Goal: Task Accomplishment & Management: Complete application form

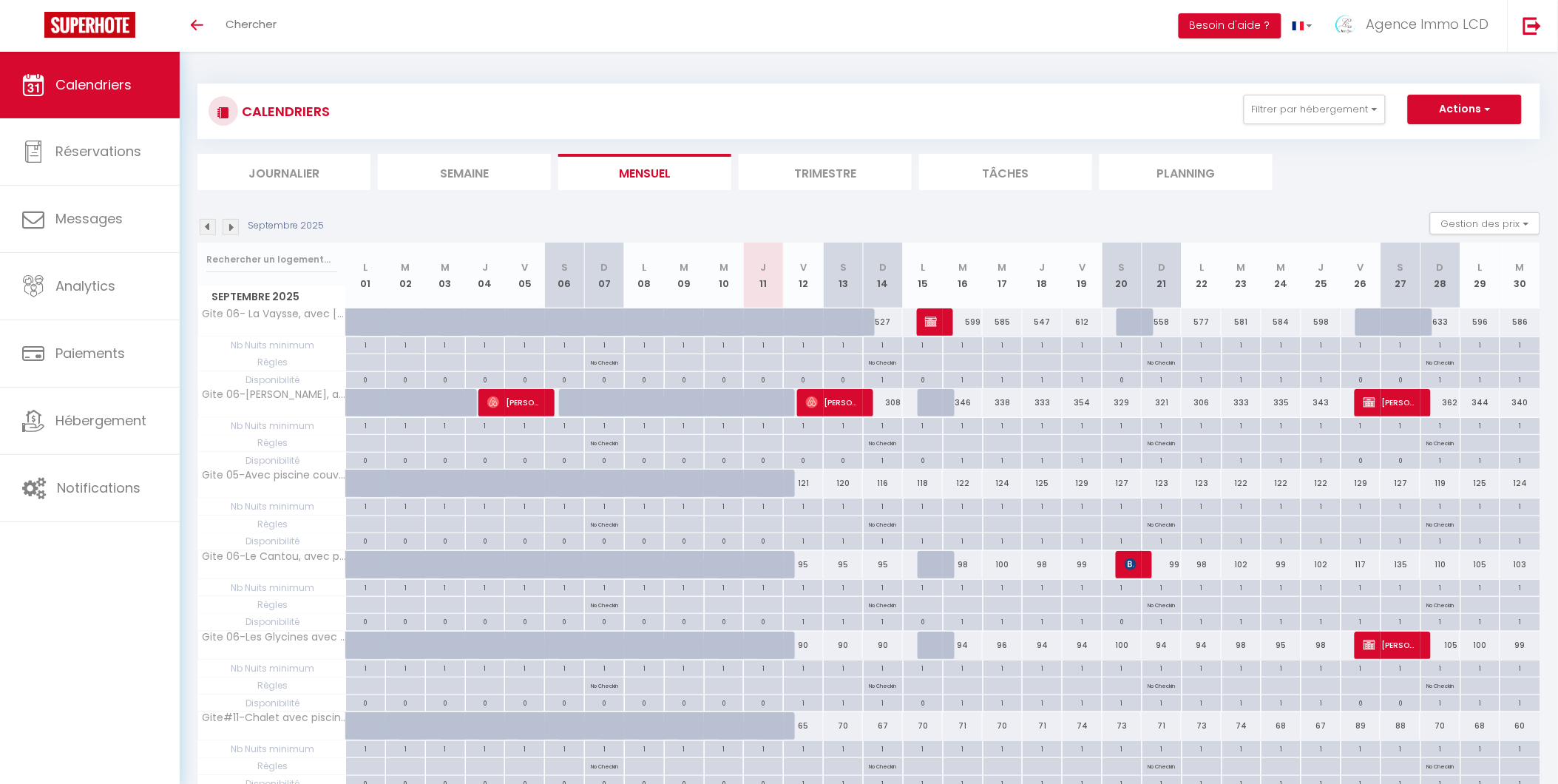
click at [235, 227] on img at bounding box center [230, 227] width 17 height 17
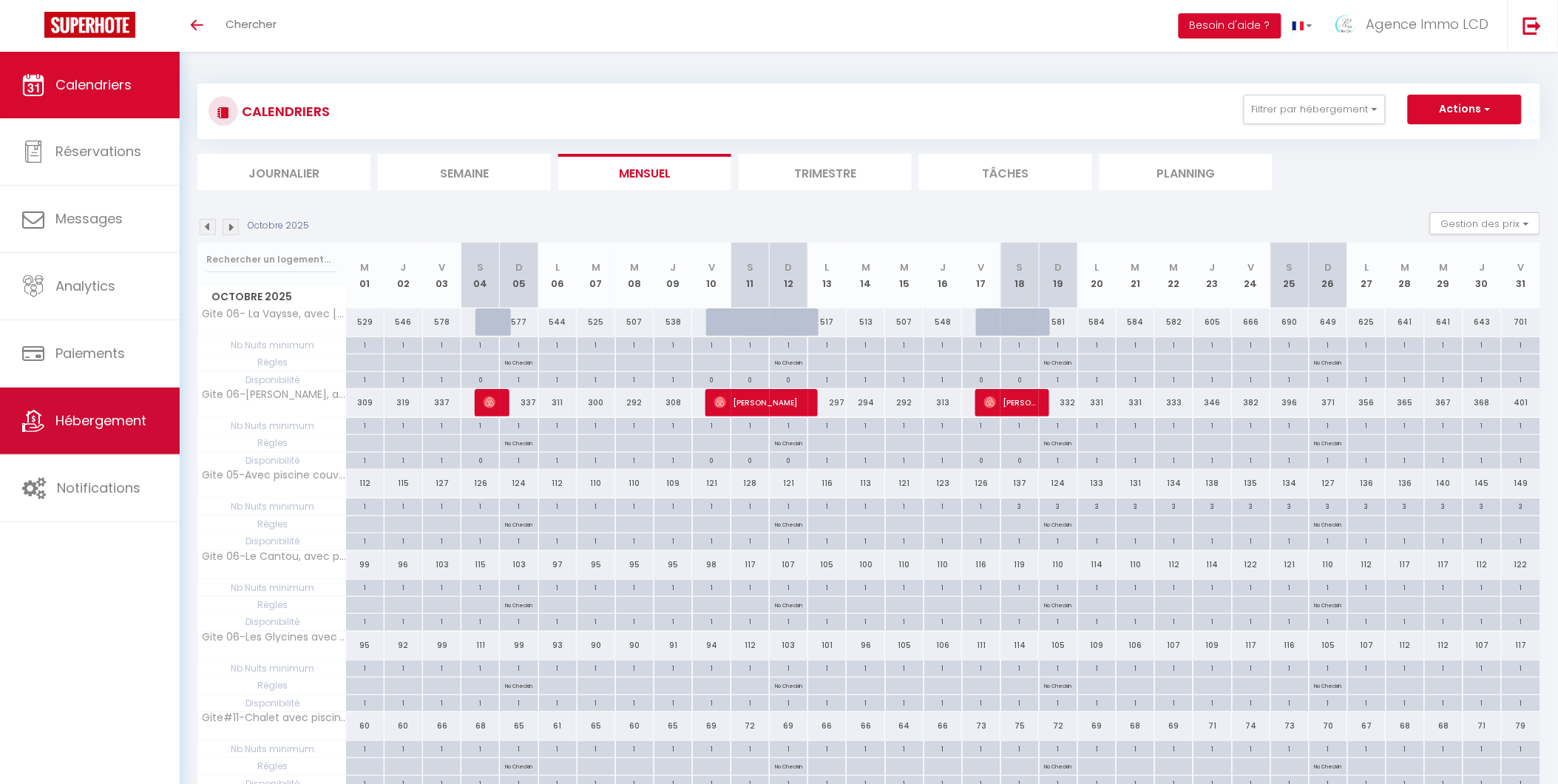
click at [93, 425] on span "Hébergement" at bounding box center [100, 420] width 91 height 19
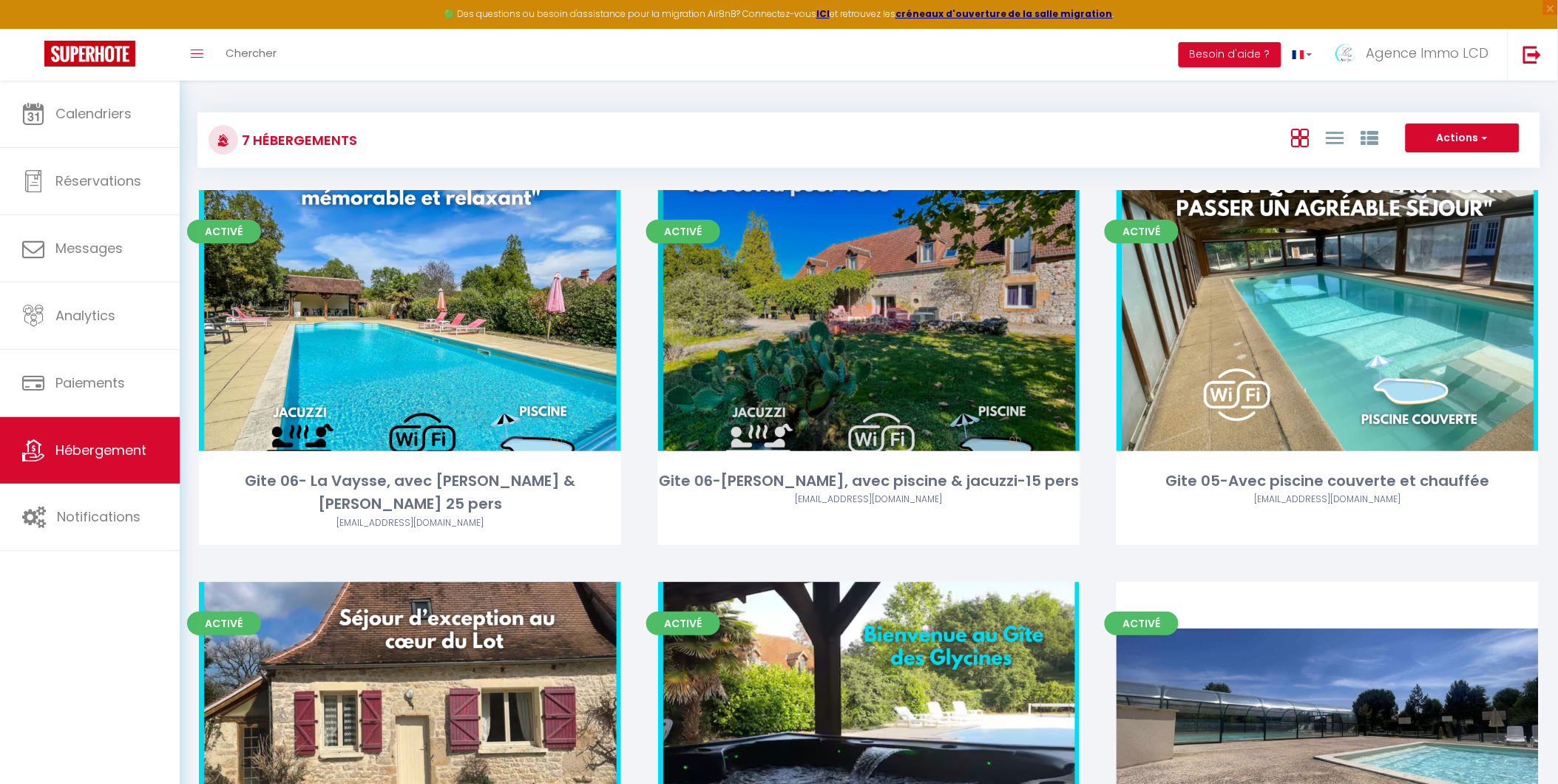
click at [869, 318] on link "Editer" at bounding box center [868, 319] width 89 height 29
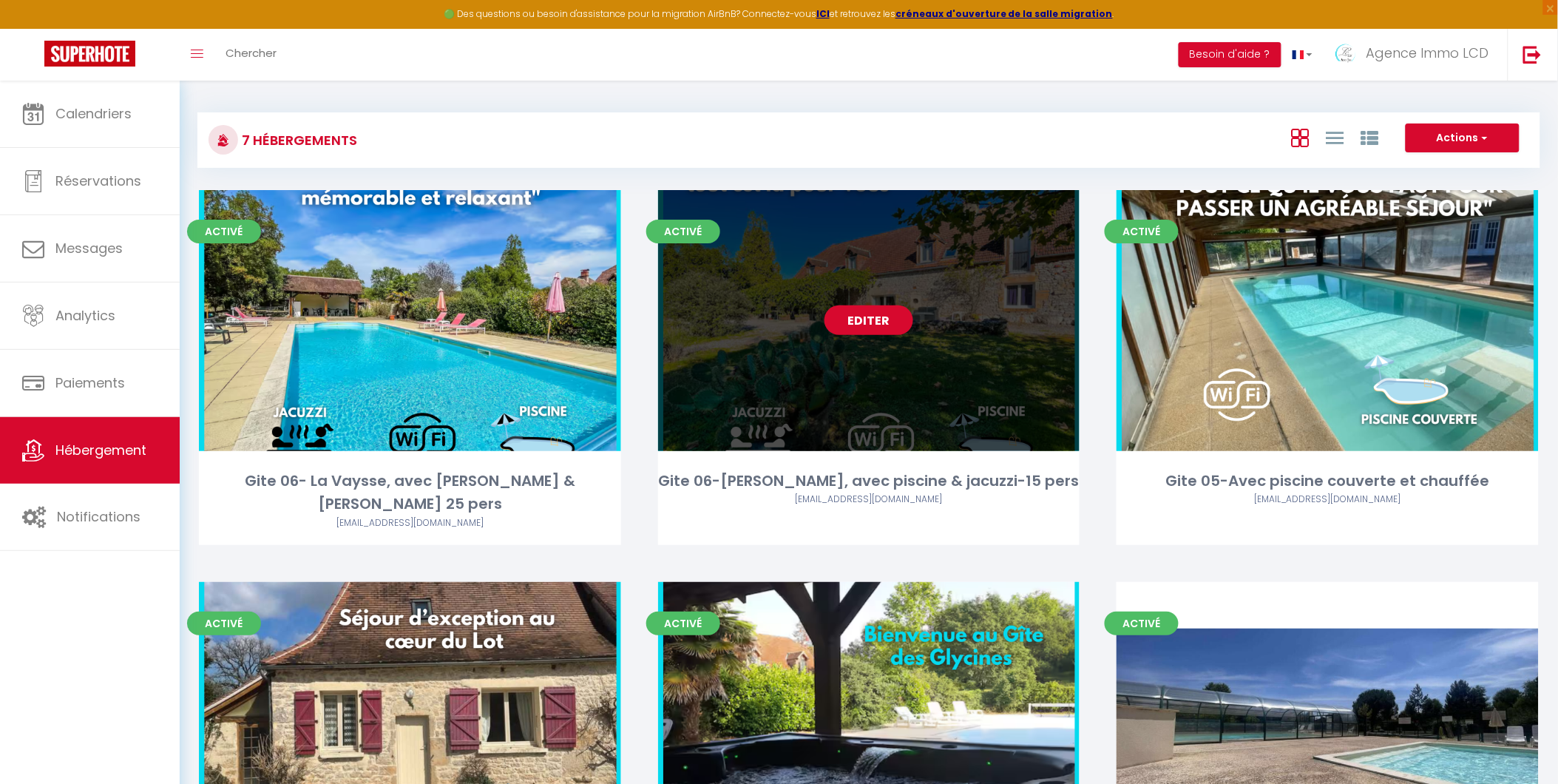
click at [868, 323] on link "Editer" at bounding box center [868, 319] width 89 height 29
select select "3"
select select "2"
select select "1"
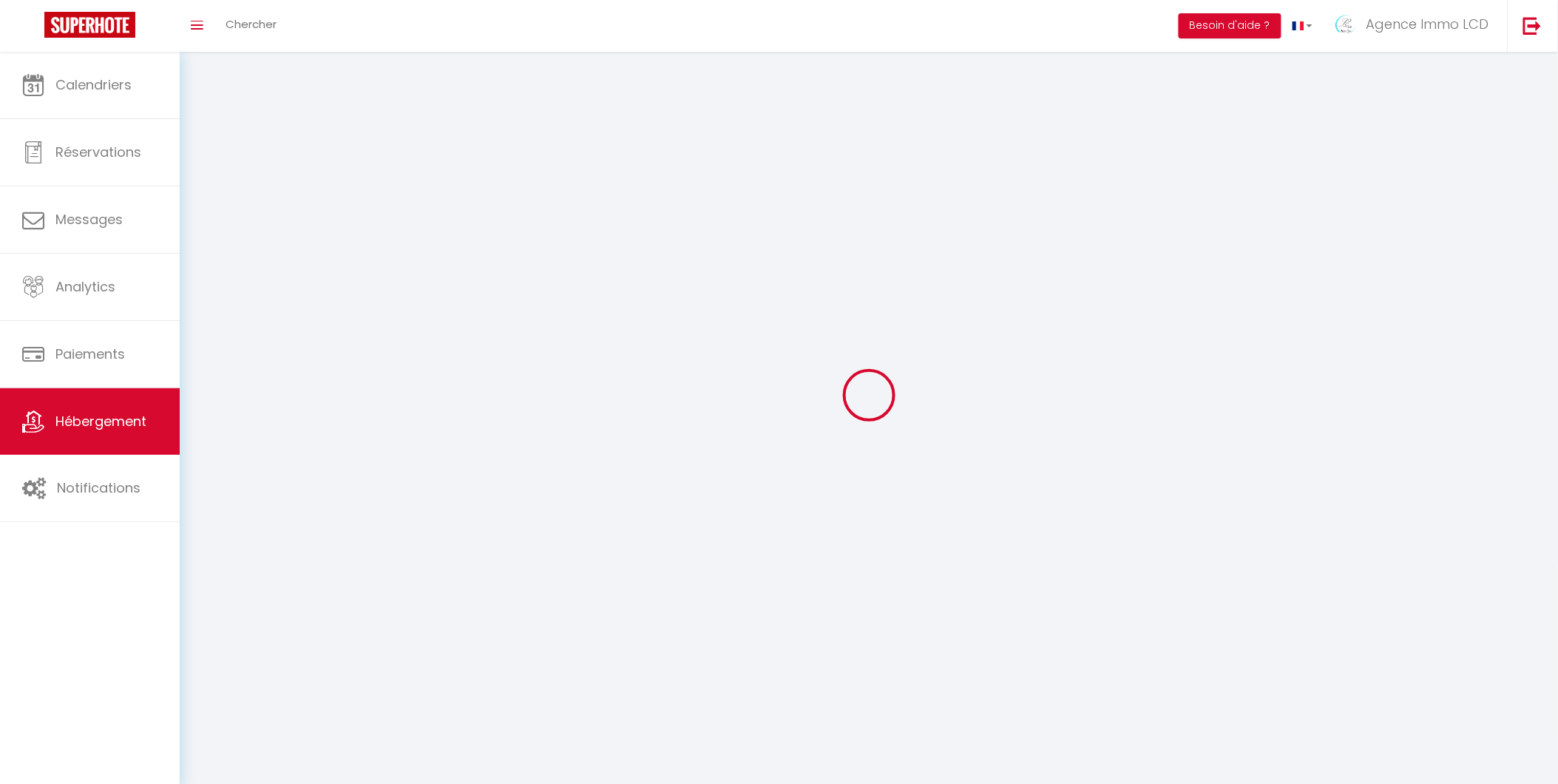
select select
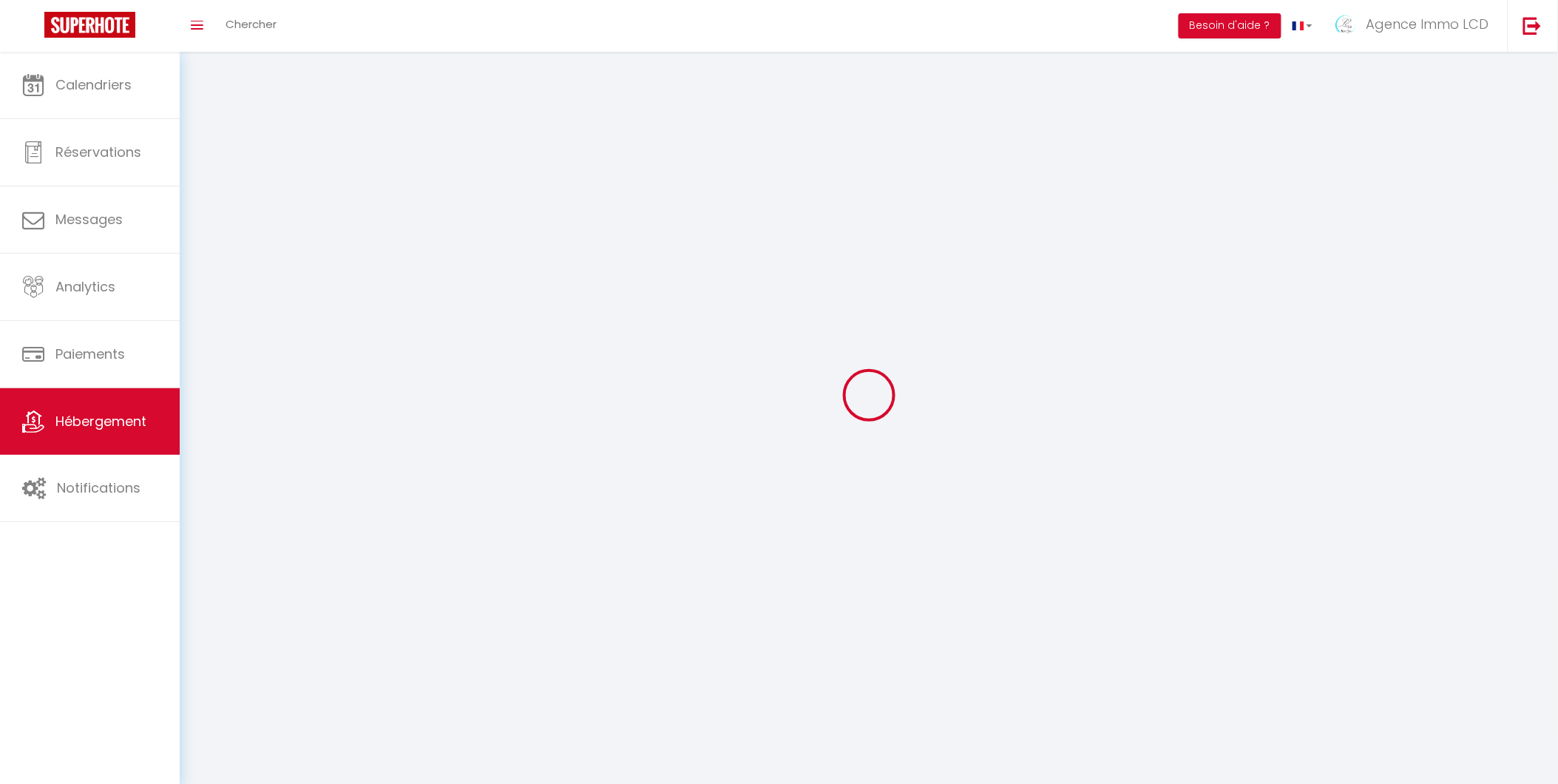
checkbox input "false"
select select
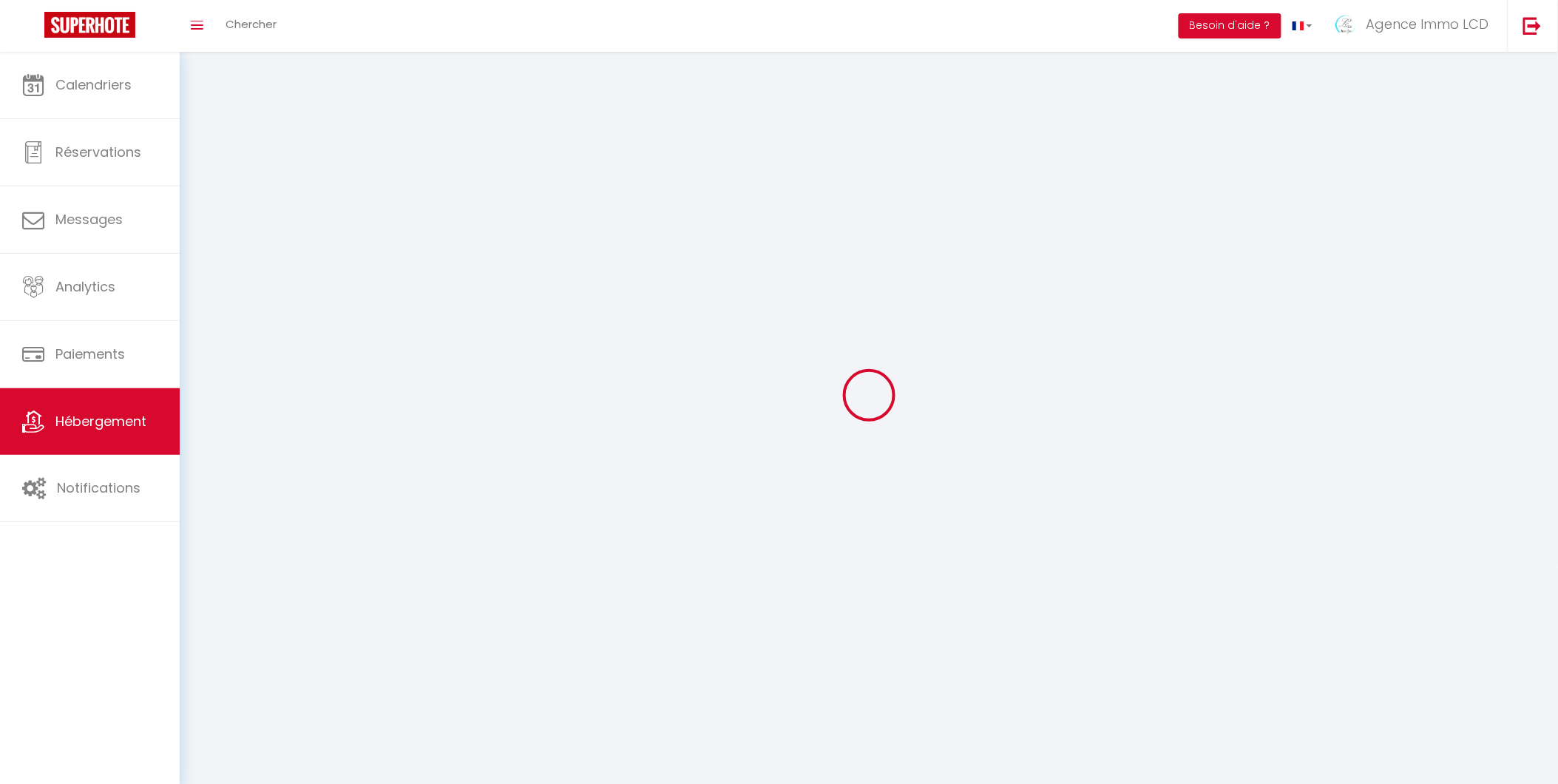
select select
select select "28"
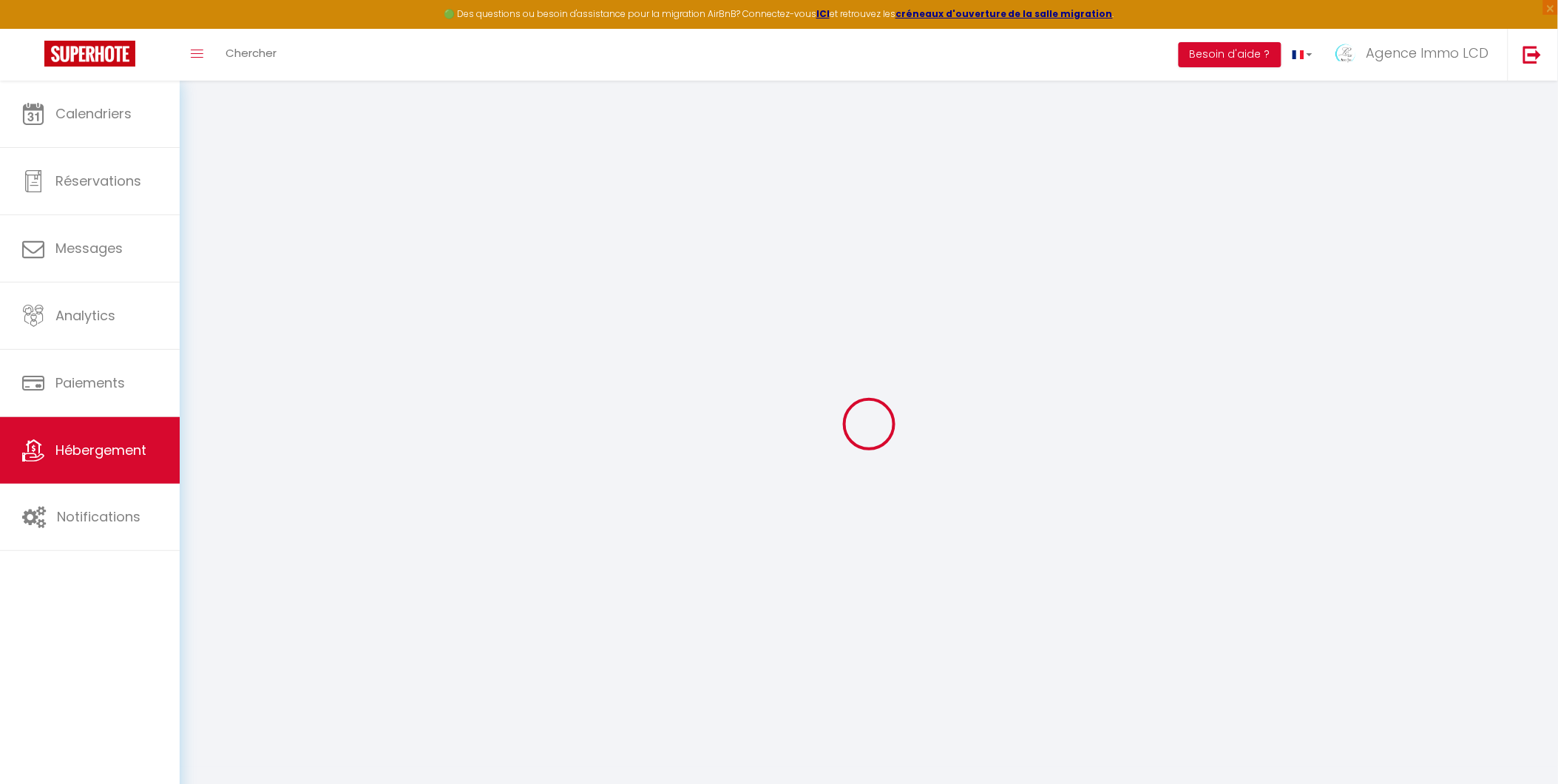
select select
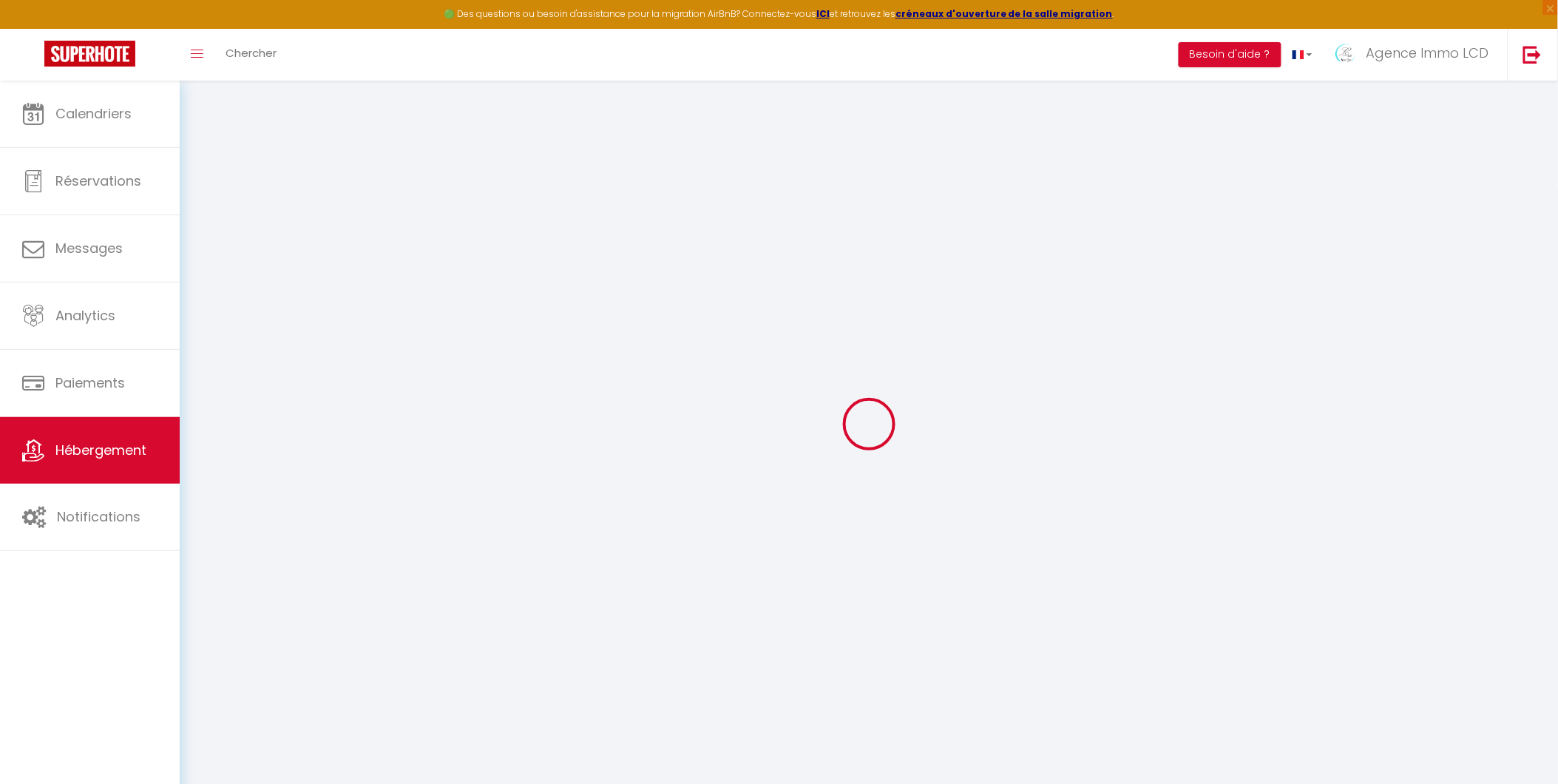
select select
checkbox input "false"
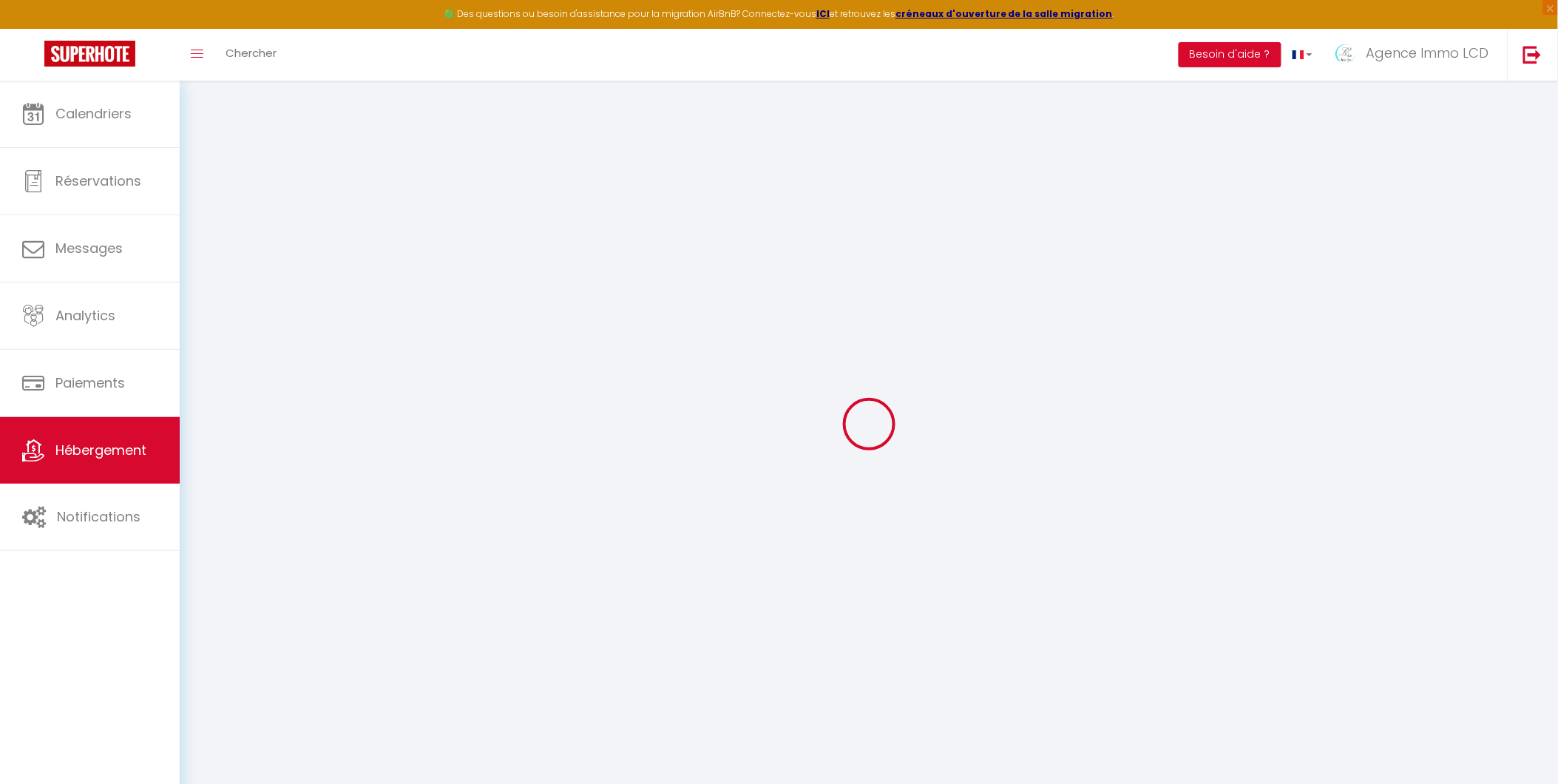
select select
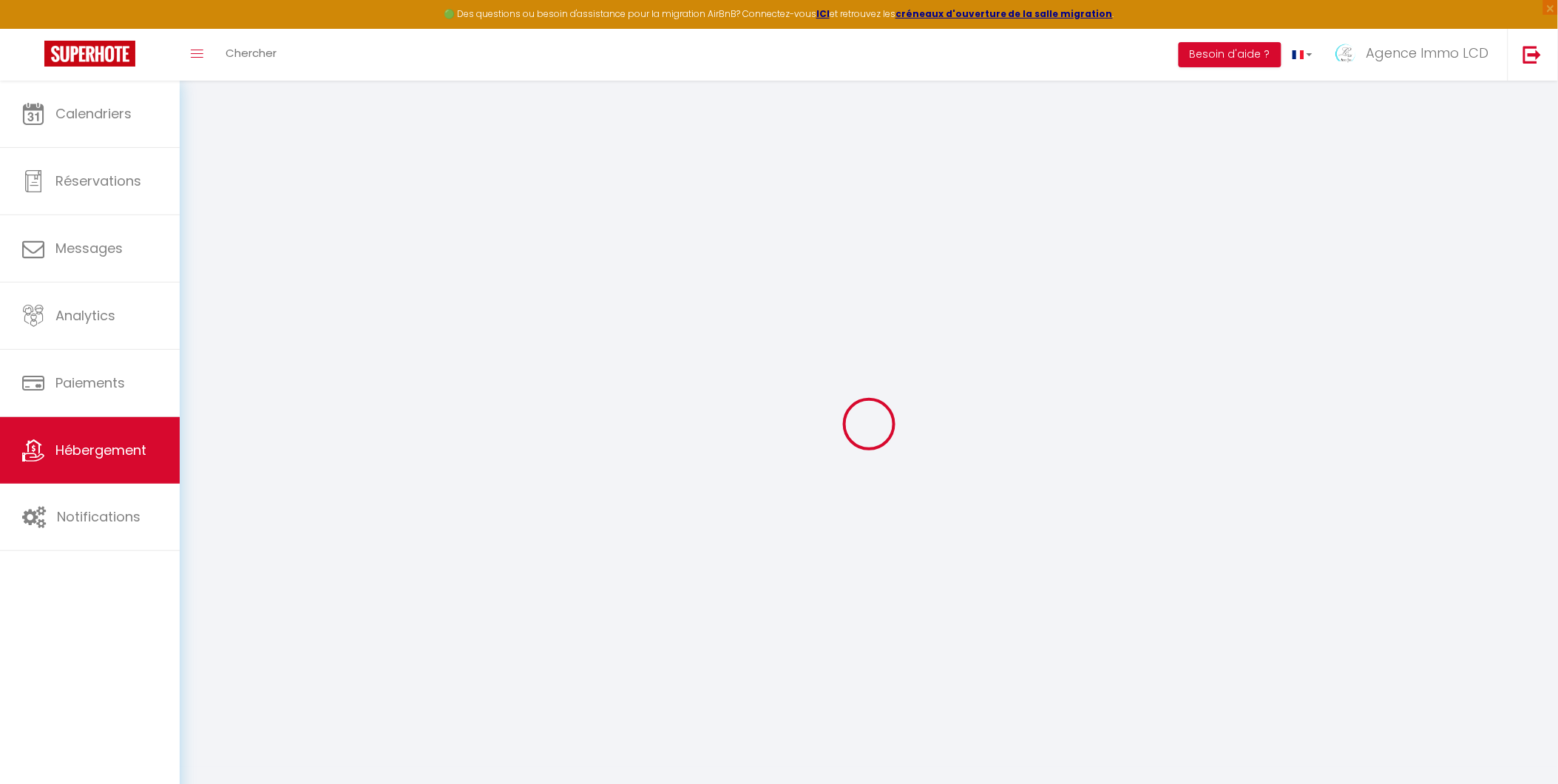
select select
checkbox input "false"
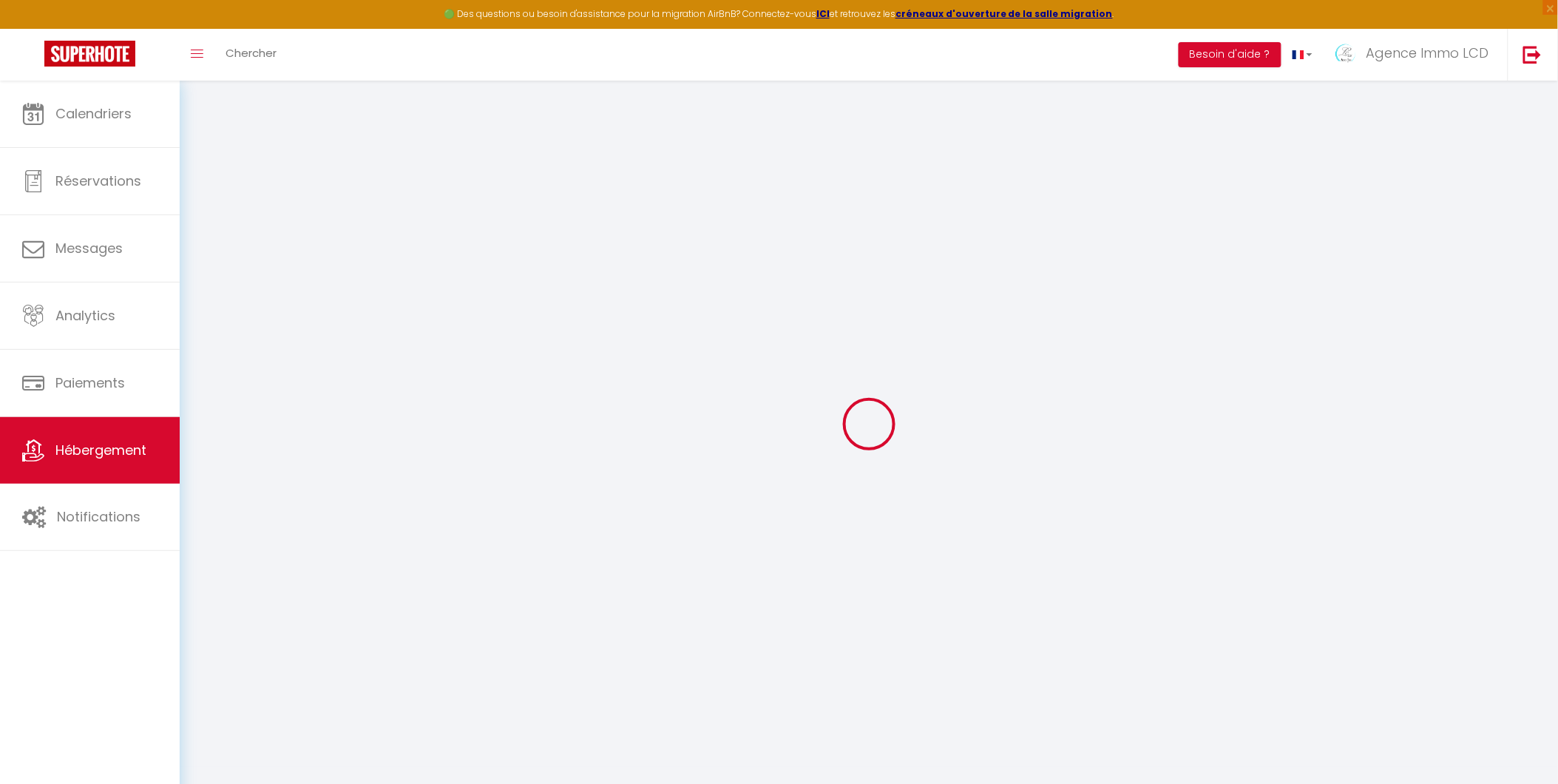
checkbox input "false"
select select
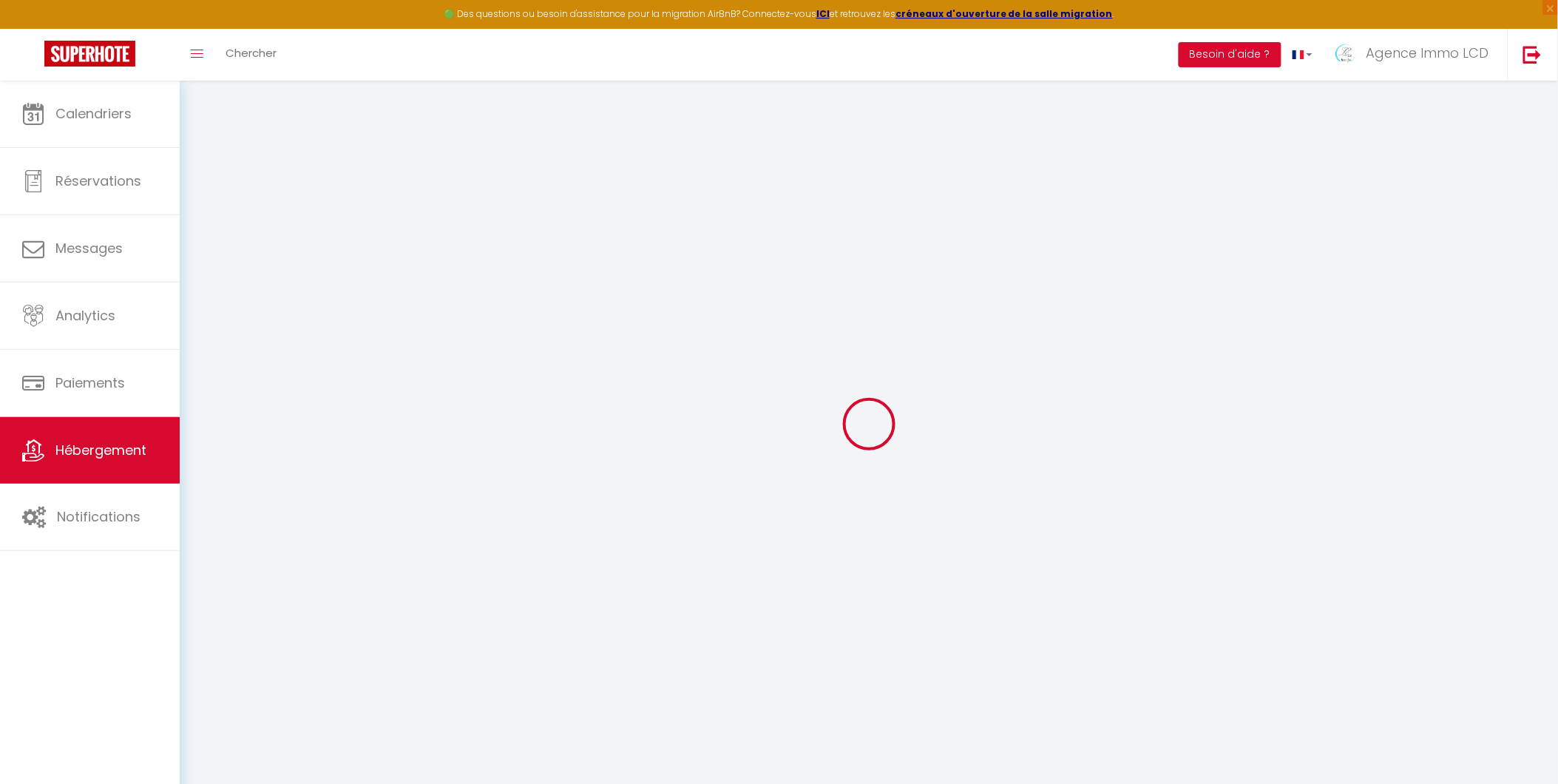
select select
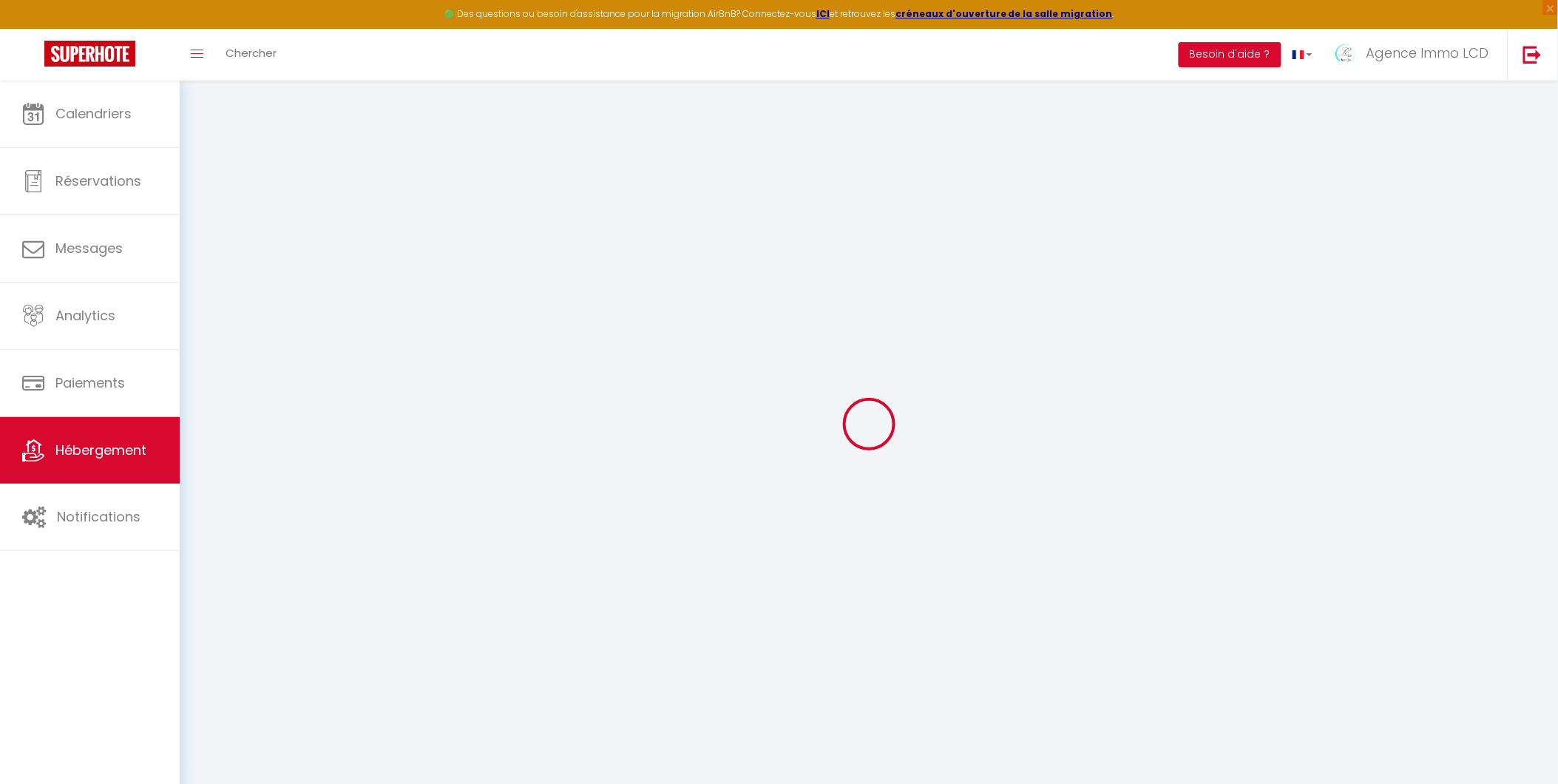
checkbox input "false"
select select
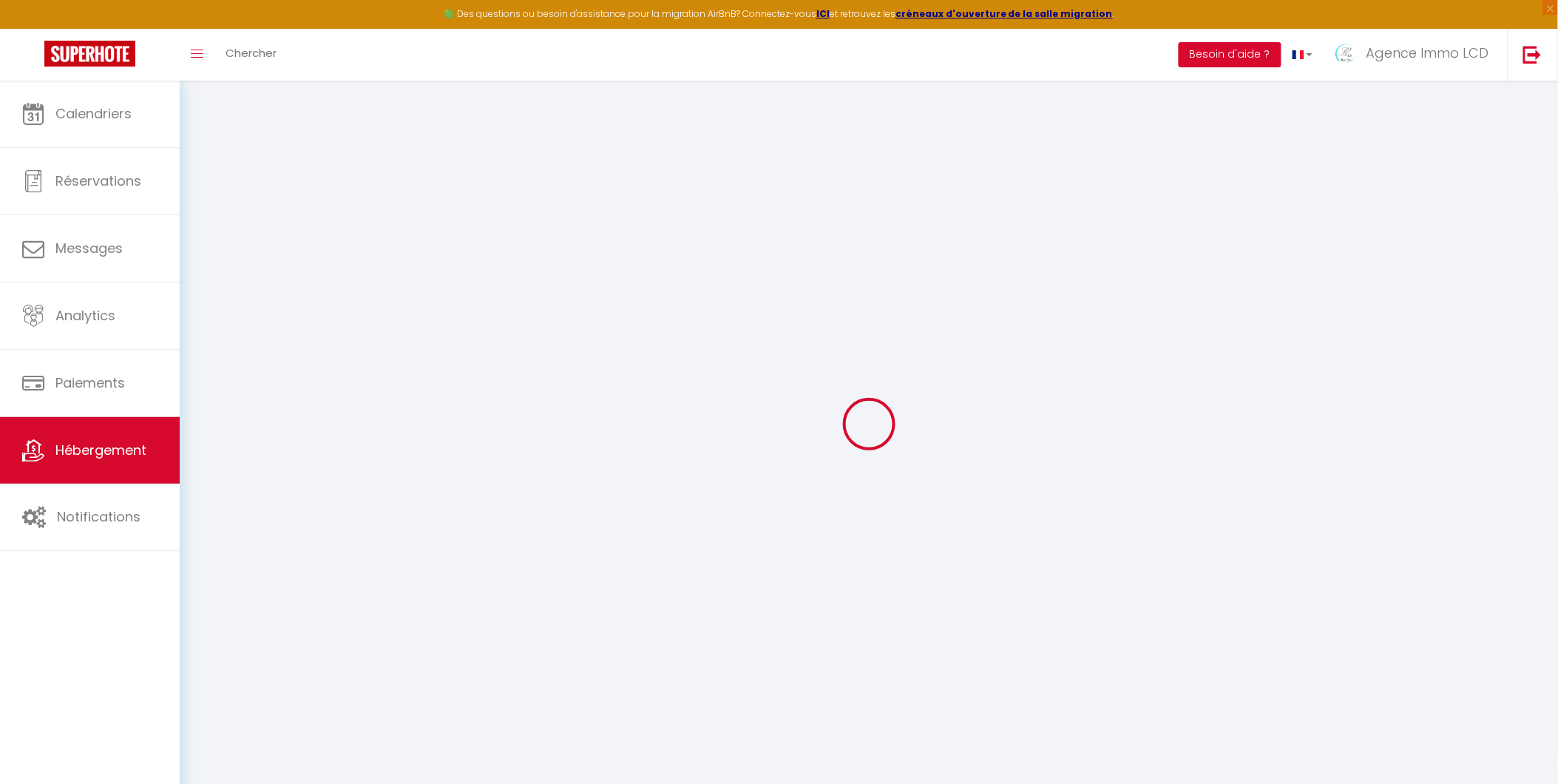
select select
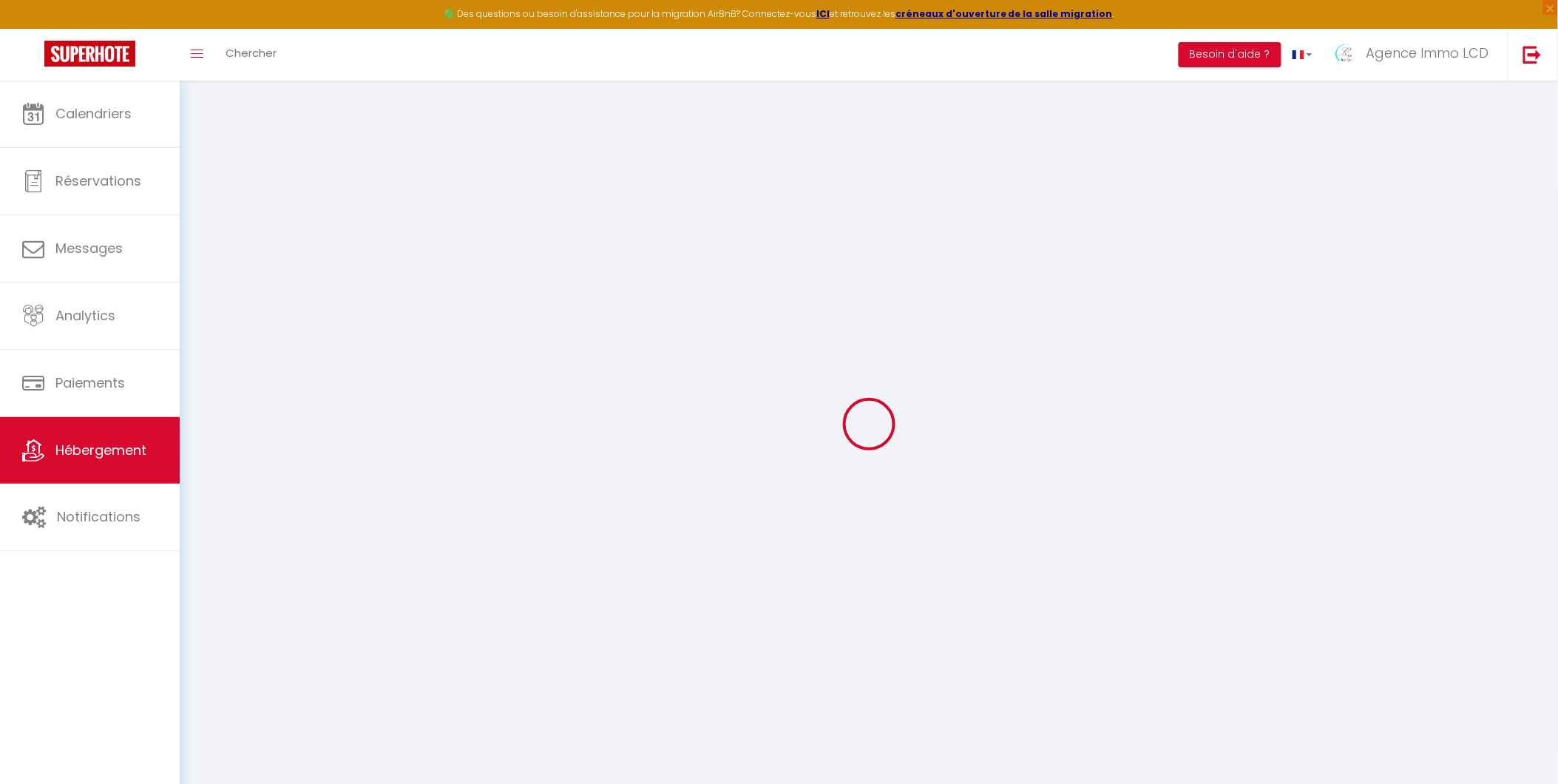
select select
checkbox input "false"
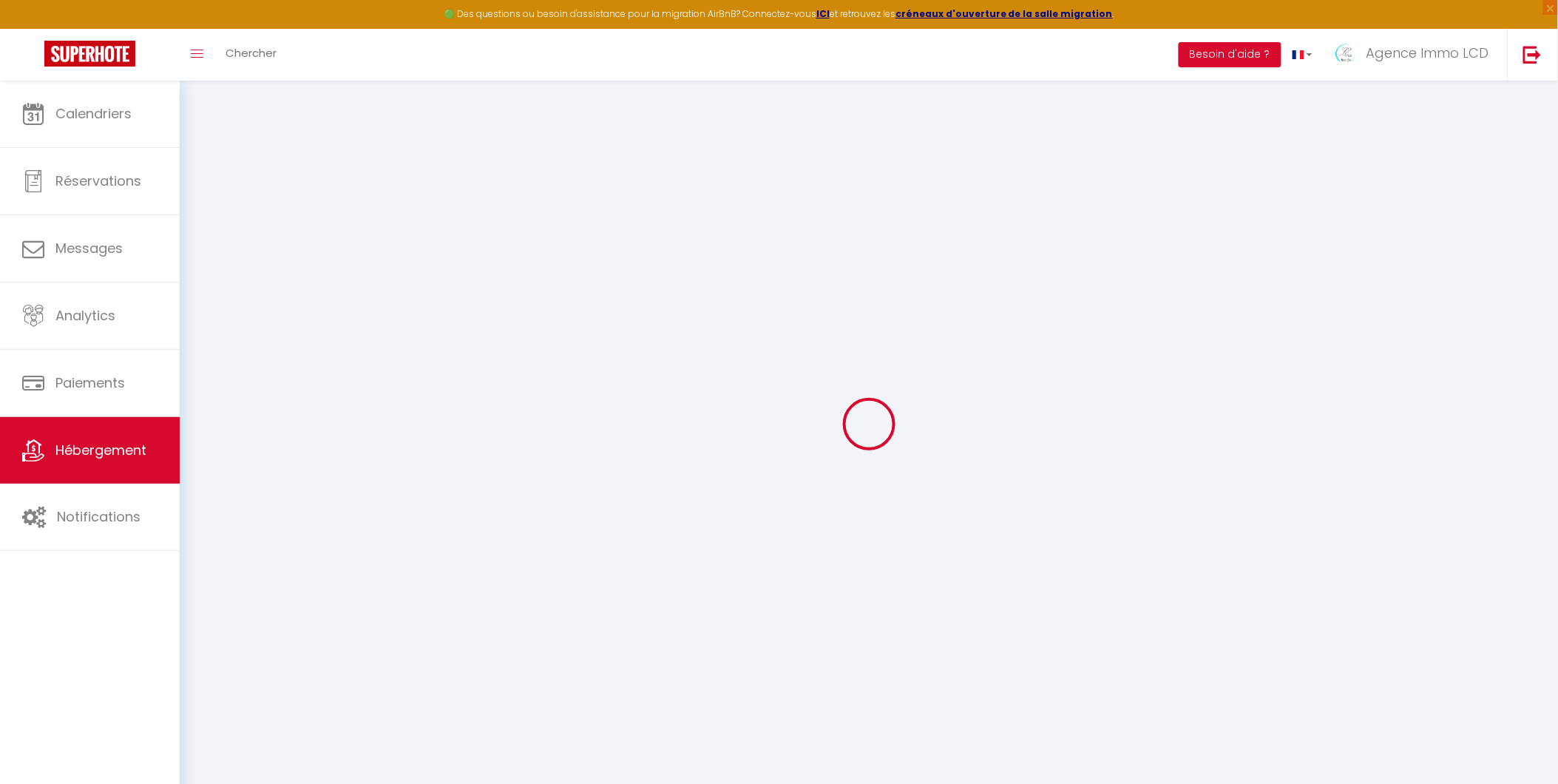
checkbox input "false"
select select
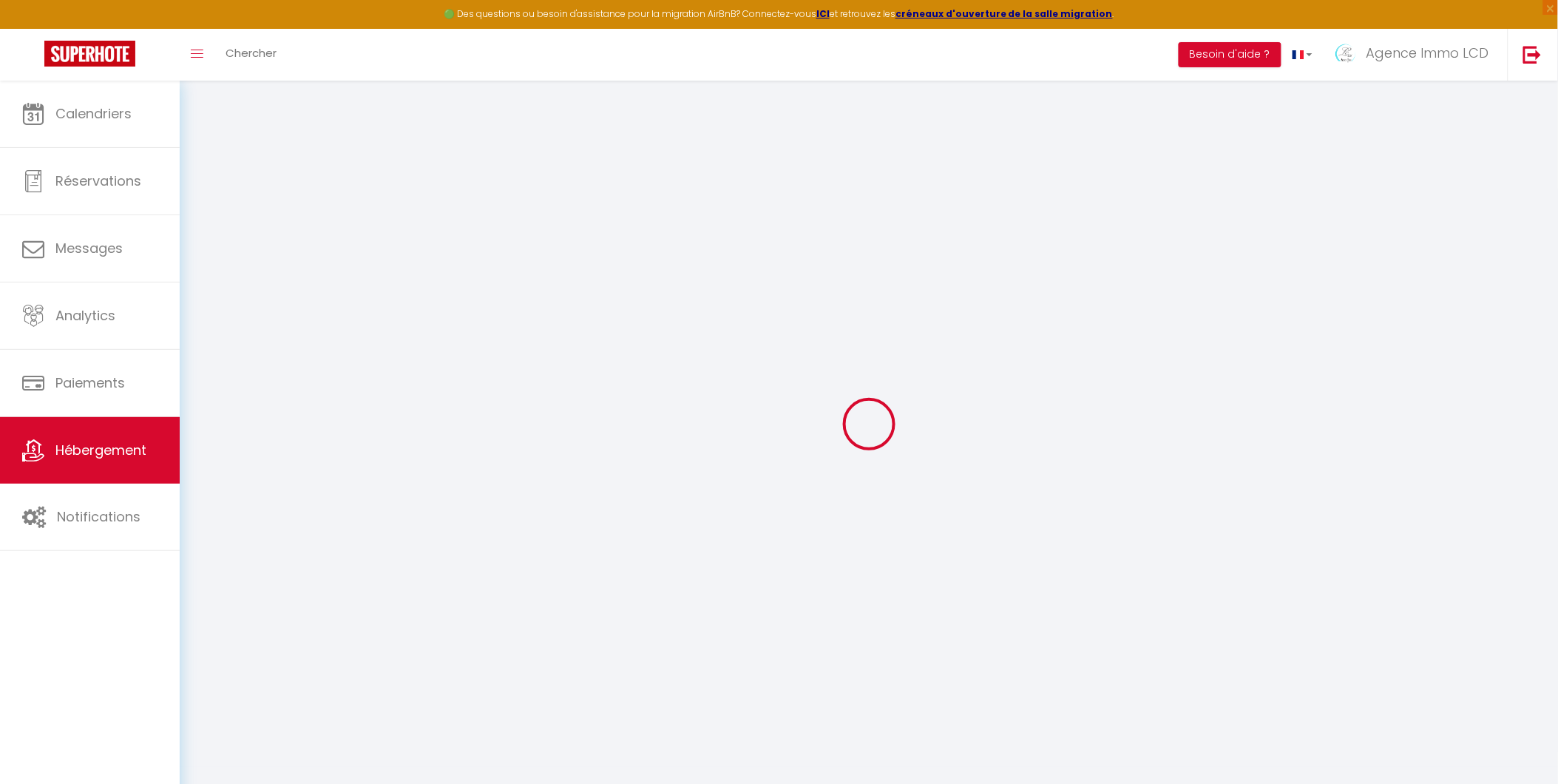
select select
checkbox input "false"
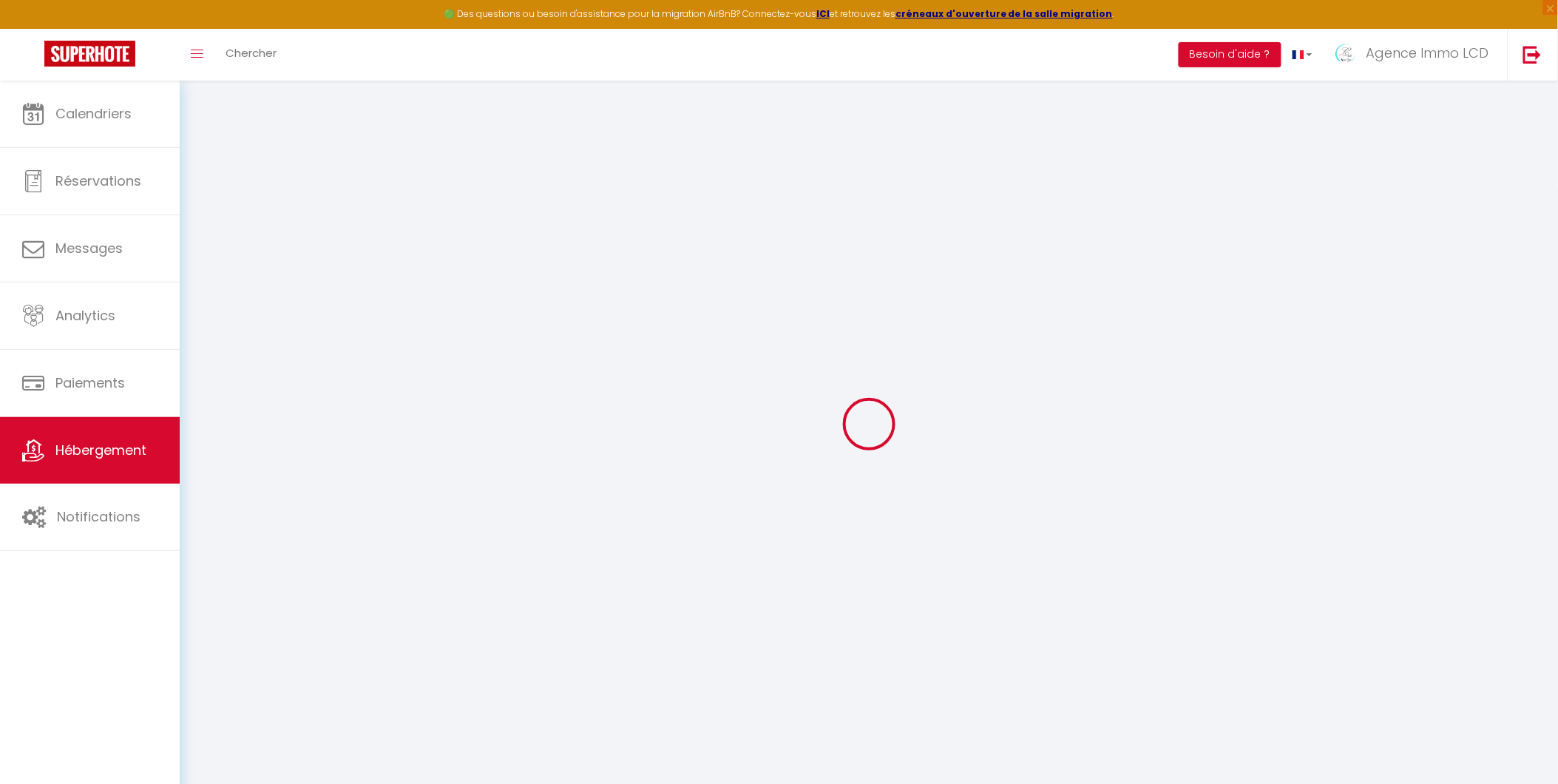
checkbox input "false"
select select
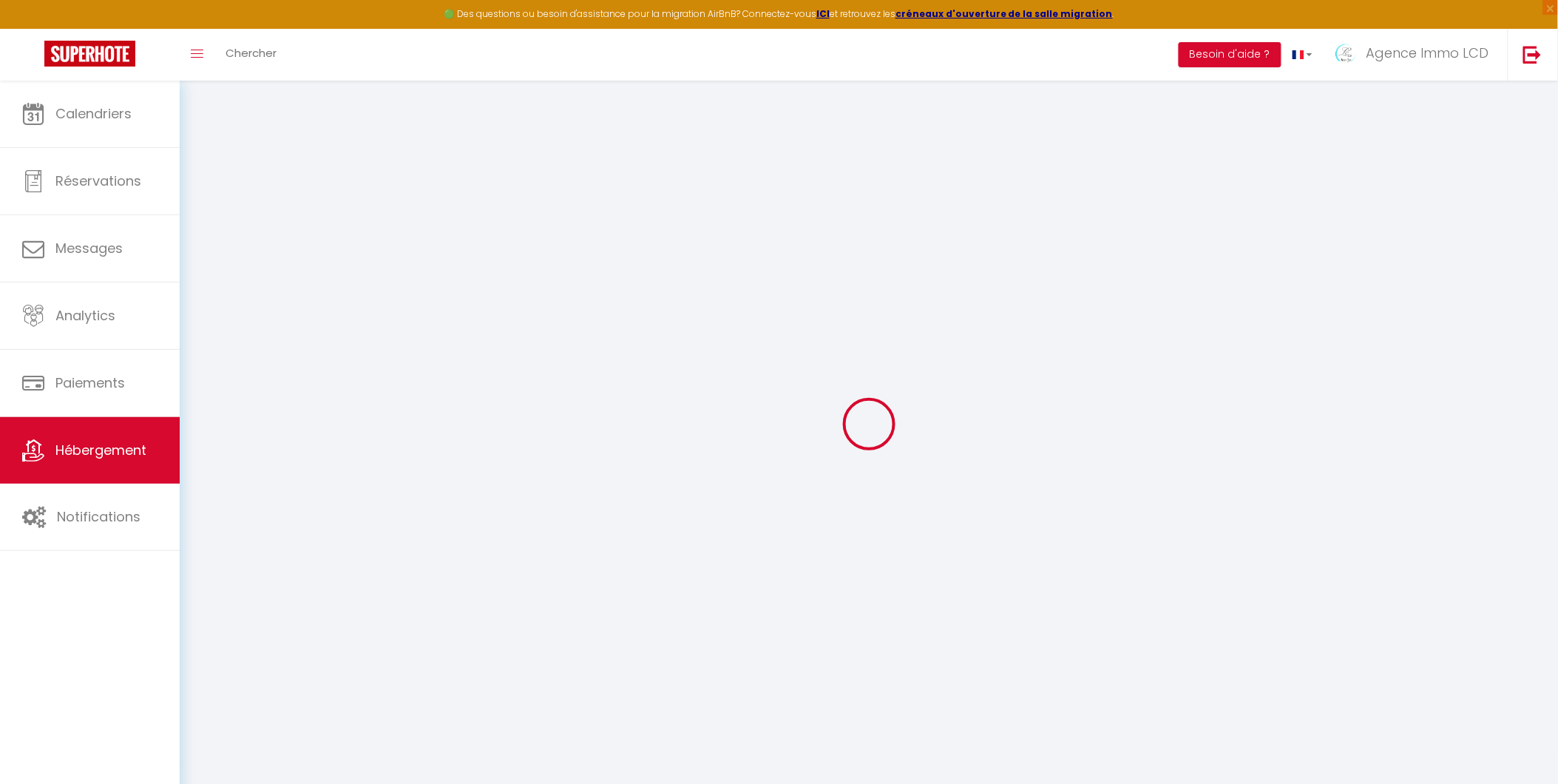
type input "Gite 06-[PERSON_NAME], avec piscine & jacuzzi-15 pers"
type input "AGENCE IMMO"
type input "LCD"
type input "ROUTE DE CREYSSE"
type input "46600"
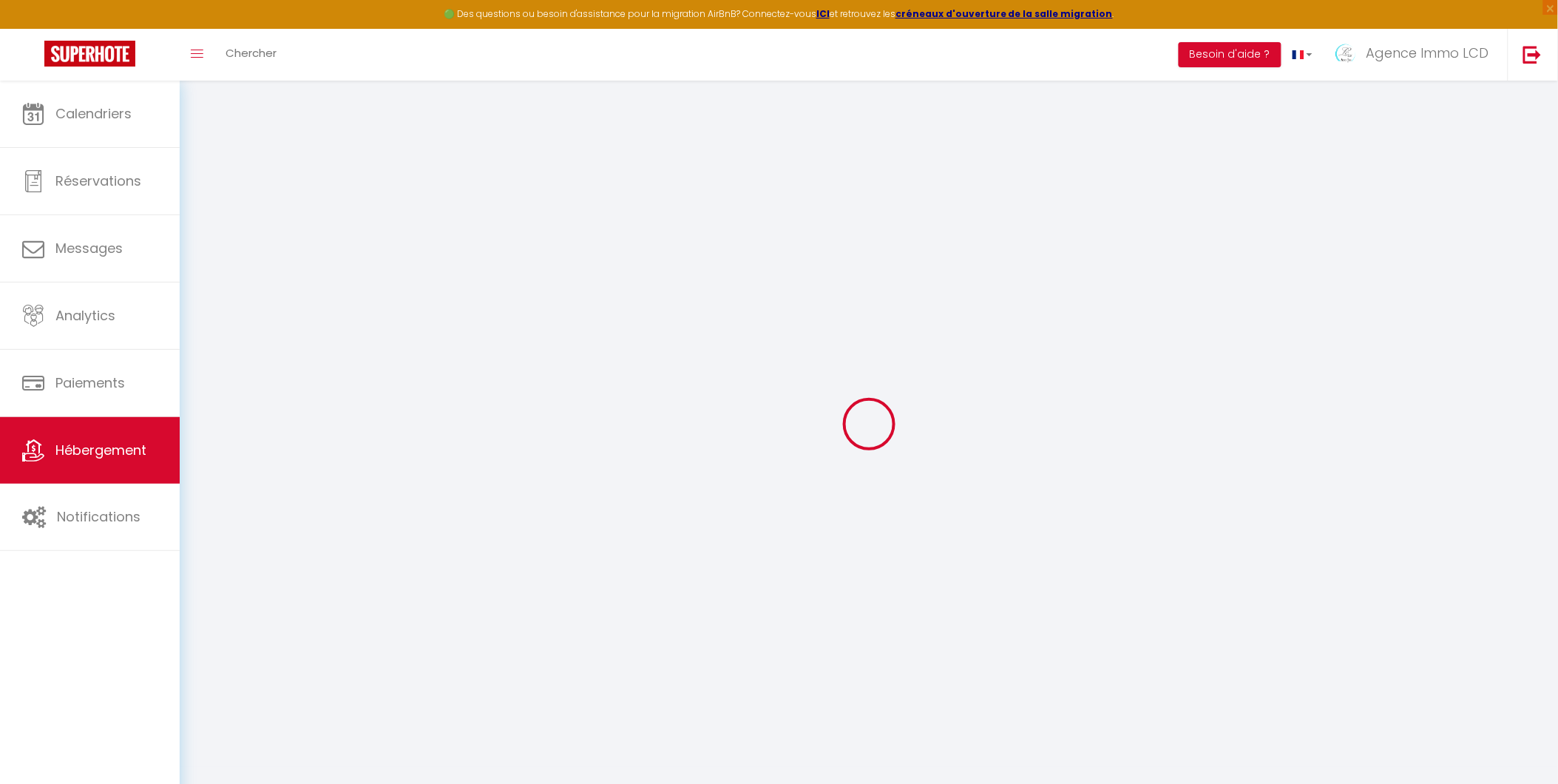
type input "MARTEL"
select select "houses"
select select "15"
select select "6"
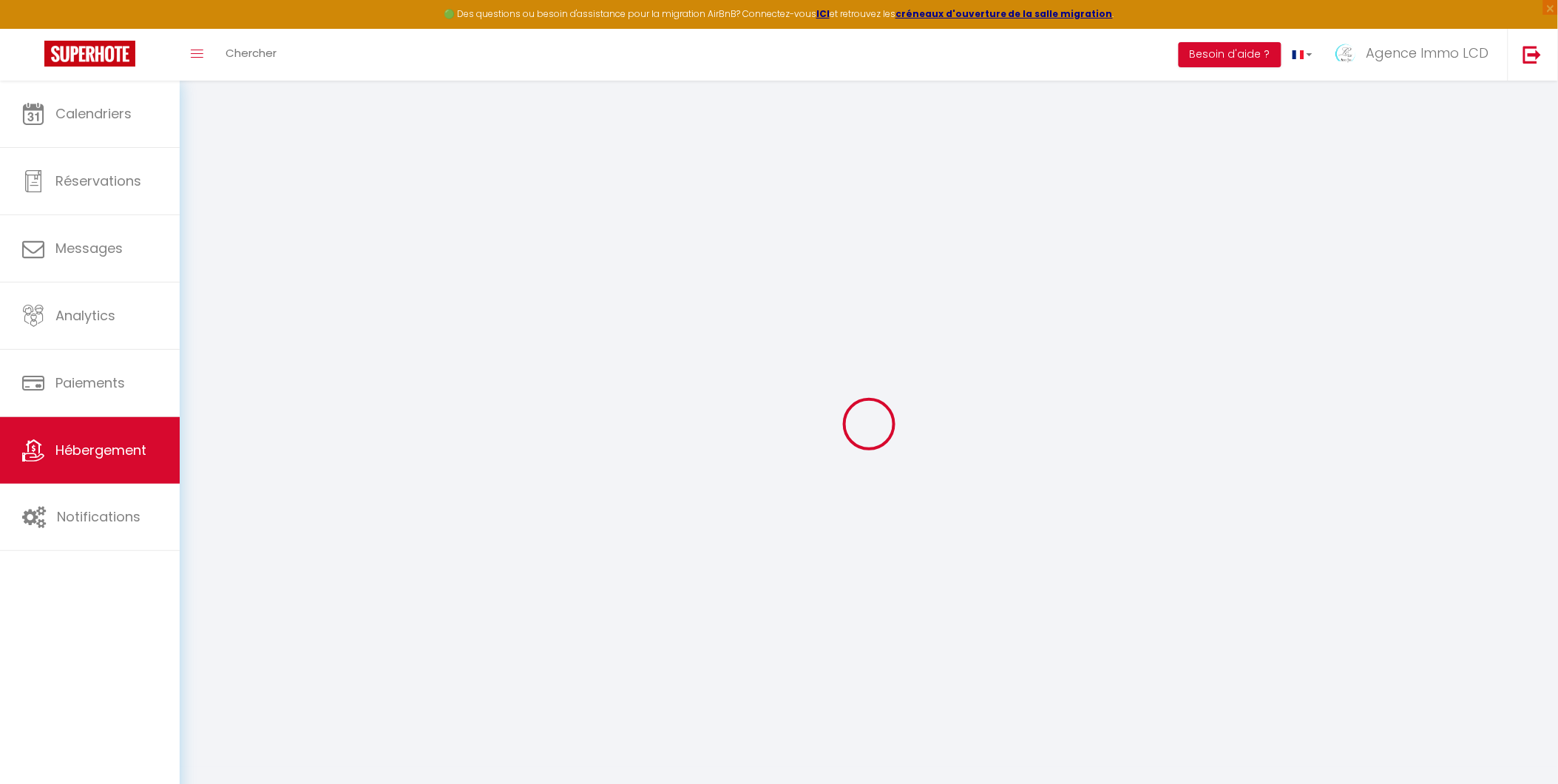
select select "6"
type input "300"
type input "330"
type input "5"
type input "4.32"
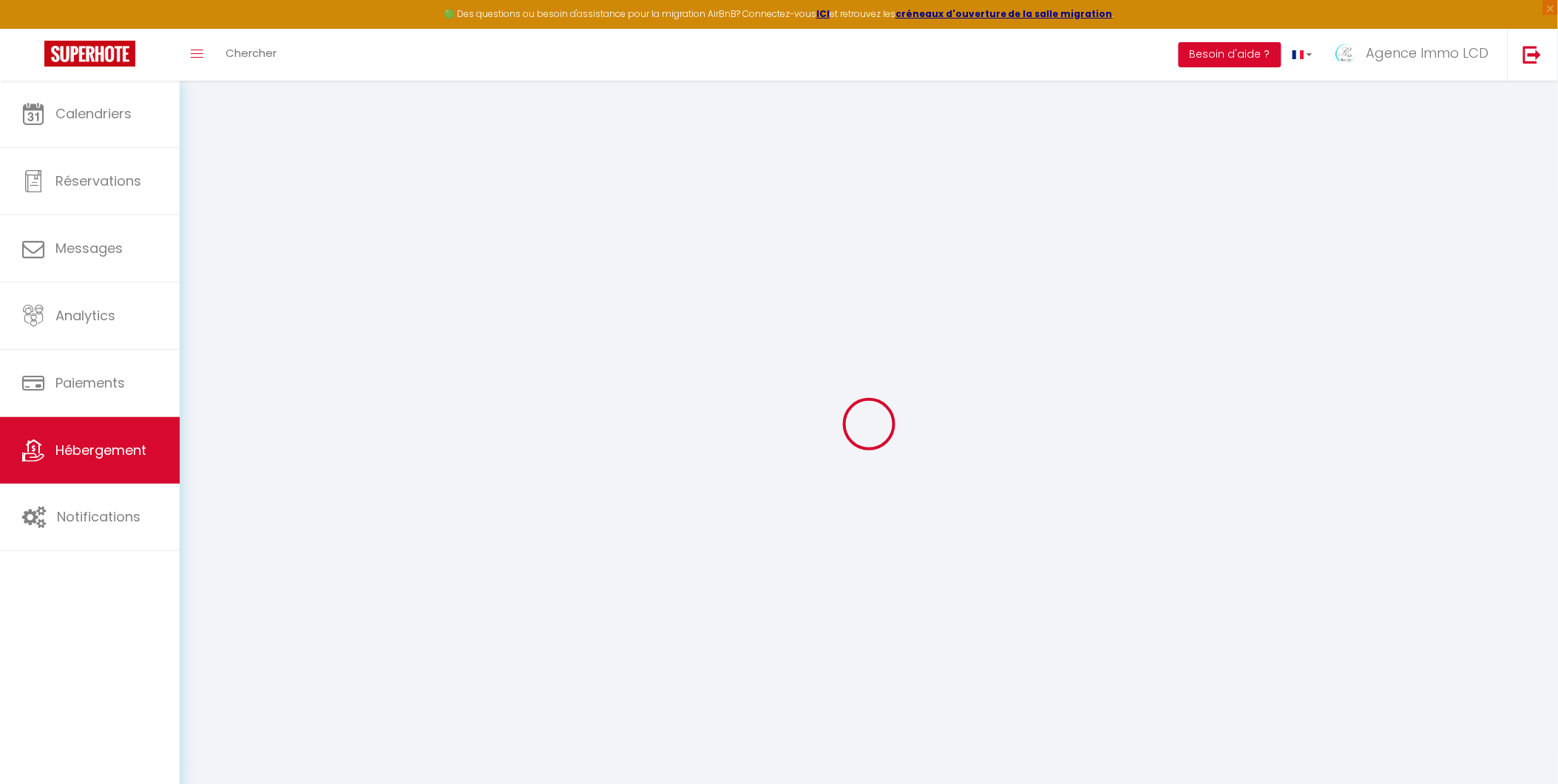
type input "1200"
type input "20"
select select
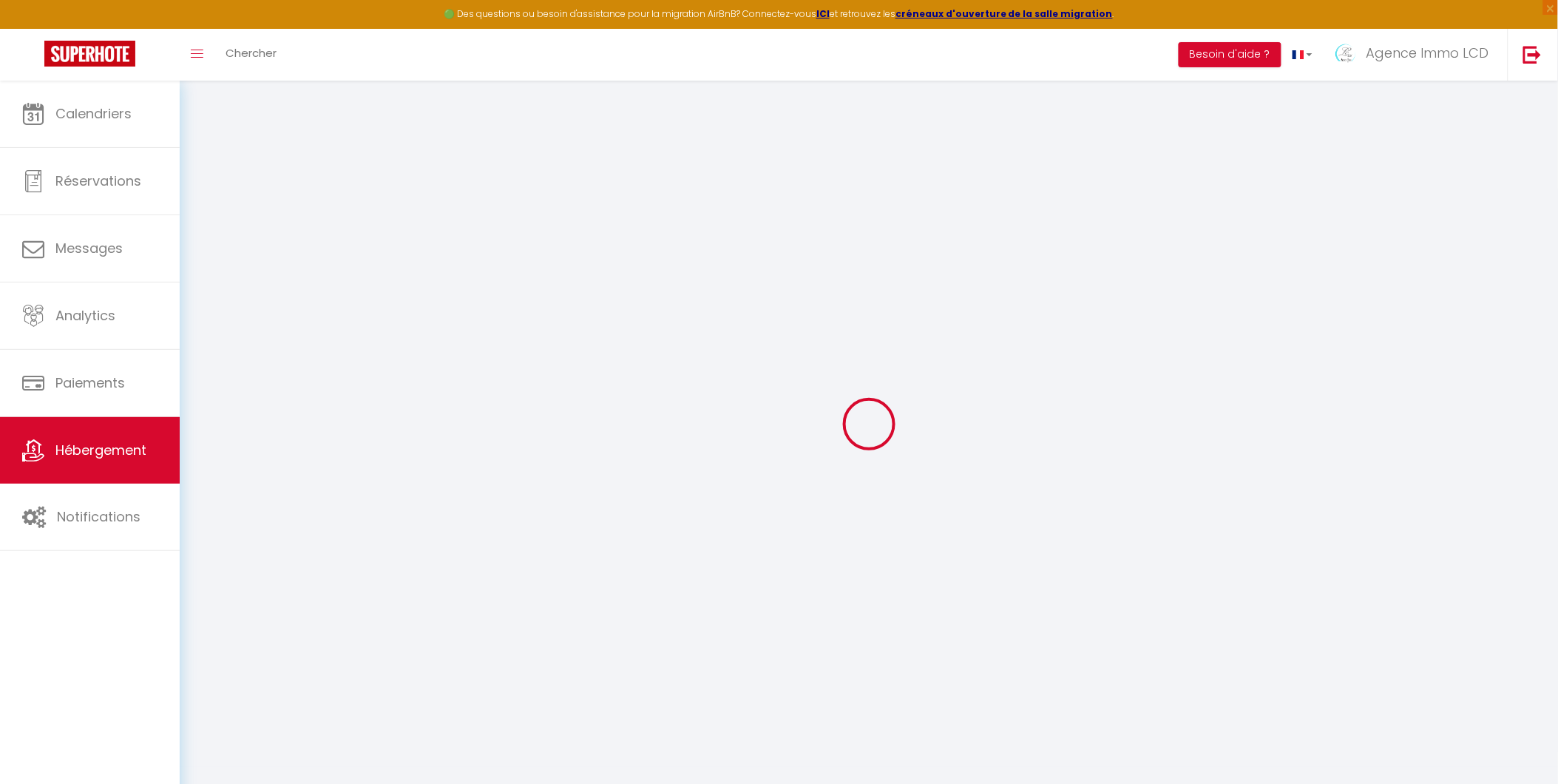
select select
type input "ROUTE DE CREYSSE"
type input "46600"
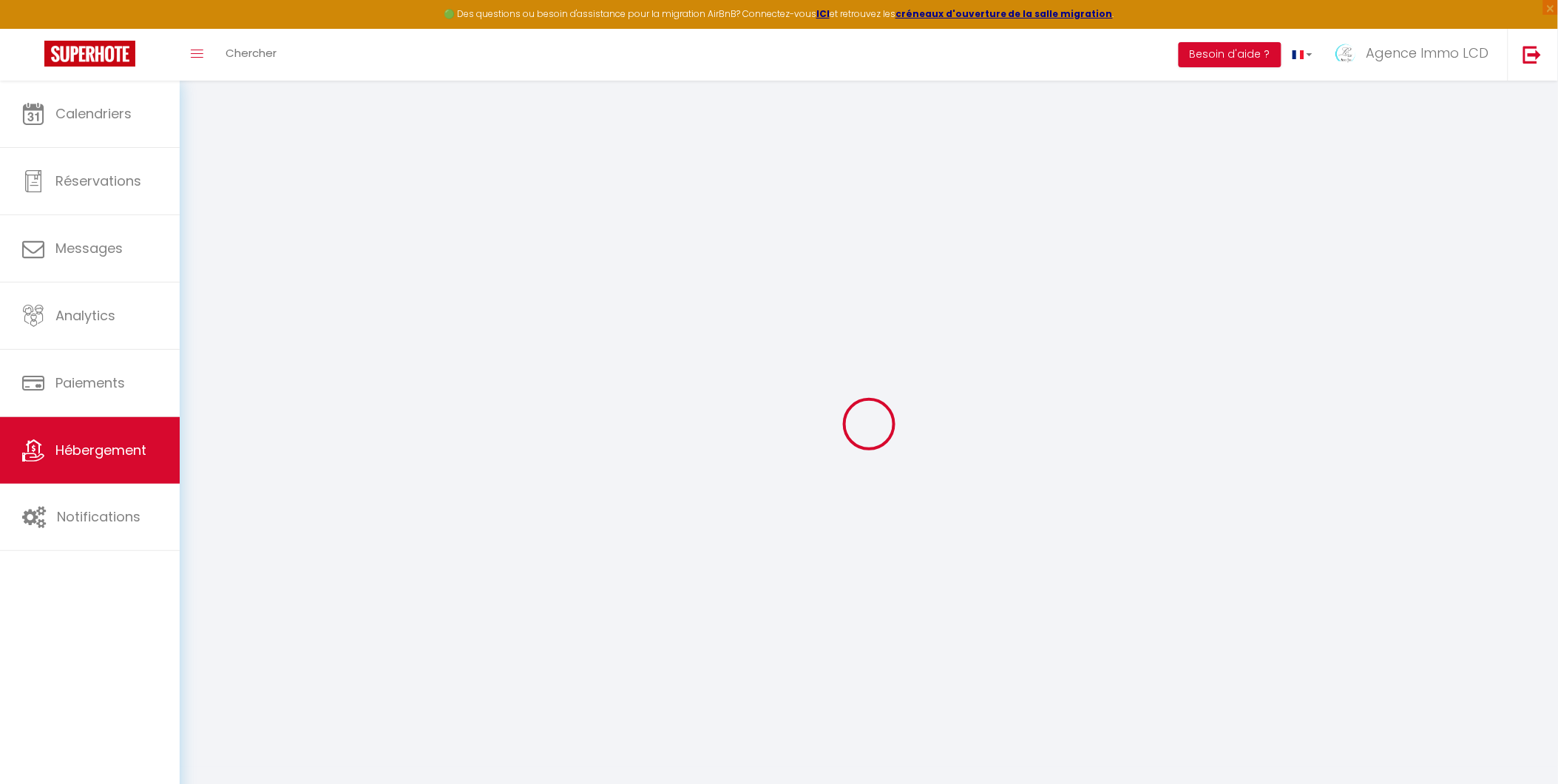
type input "MARTEL"
type input "[EMAIL_ADDRESS][DOMAIN_NAME]"
select select "12667"
checkbox input "false"
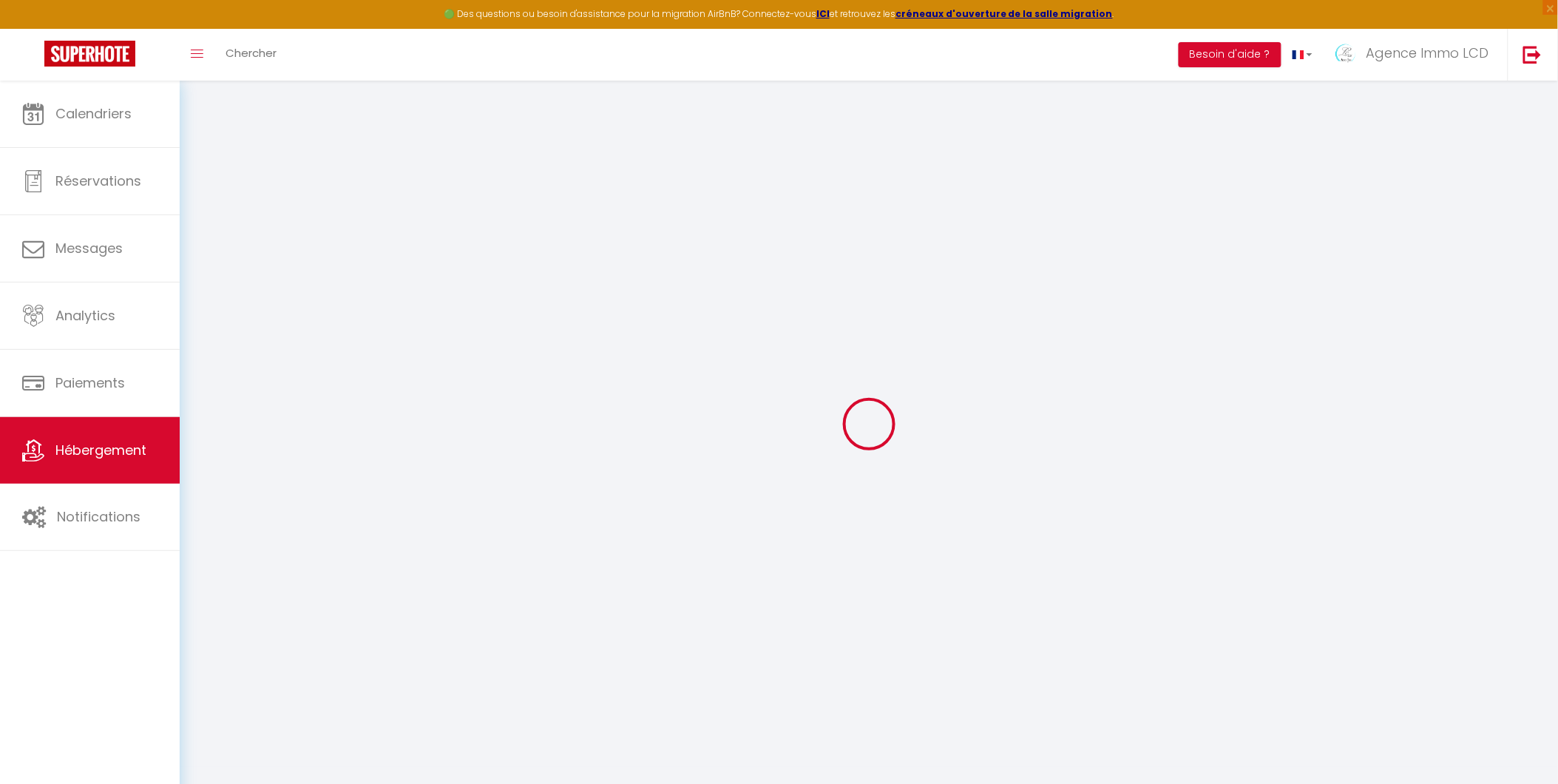
checkbox input "false"
radio input "true"
type input "24"
type input "0"
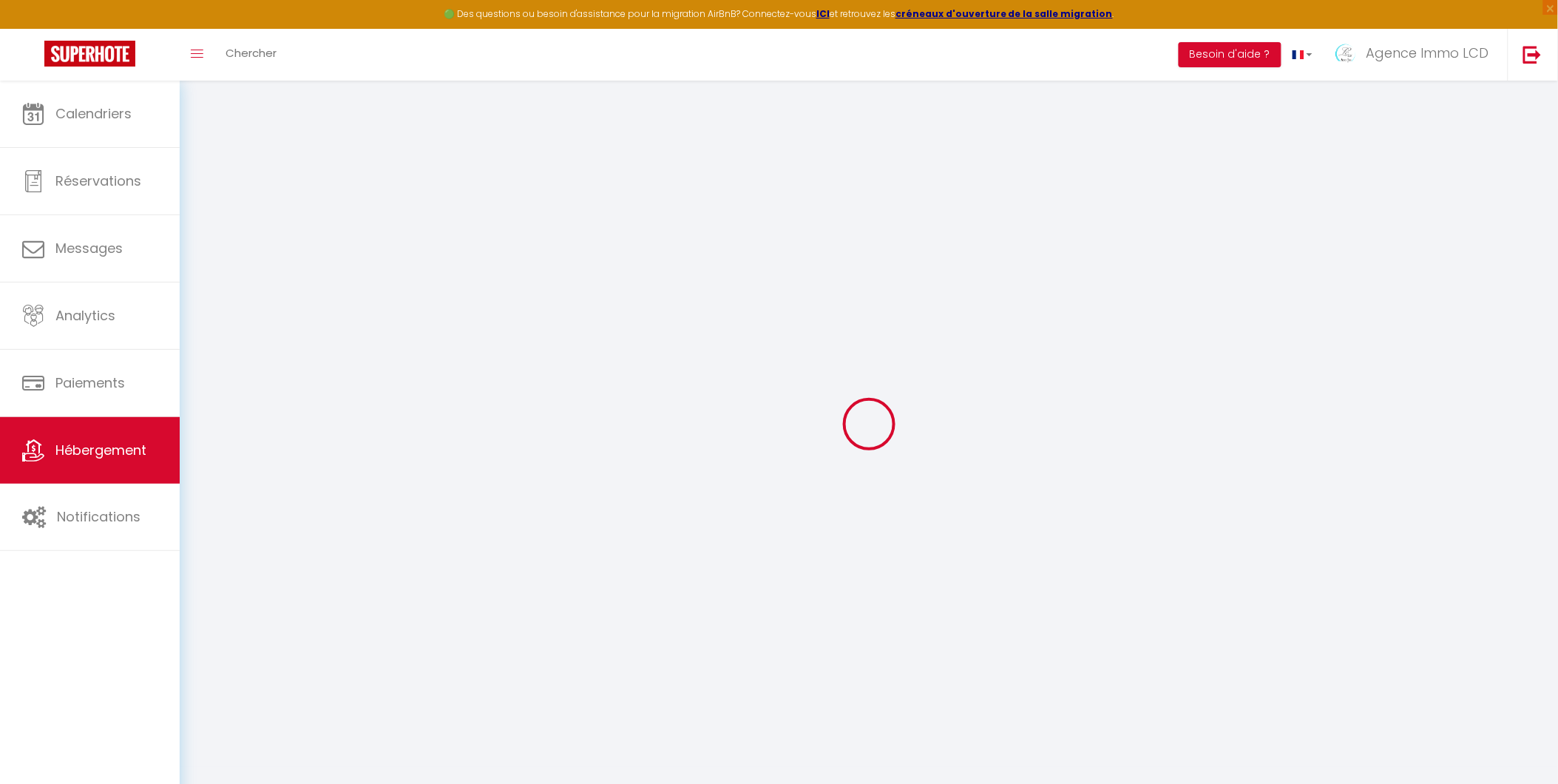
type input "0"
select select "villa"
select select "49509"
select select "42437"
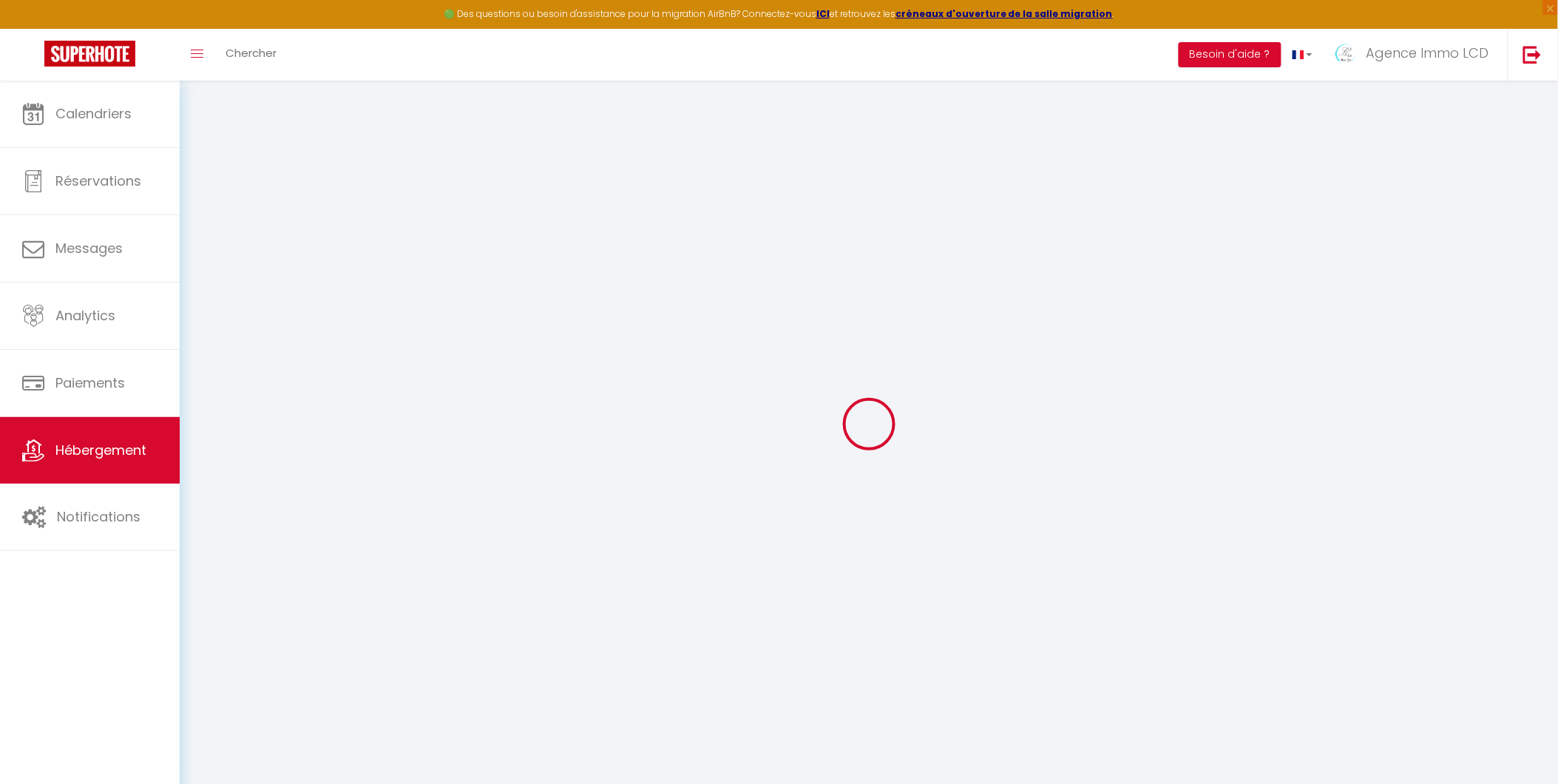
select select
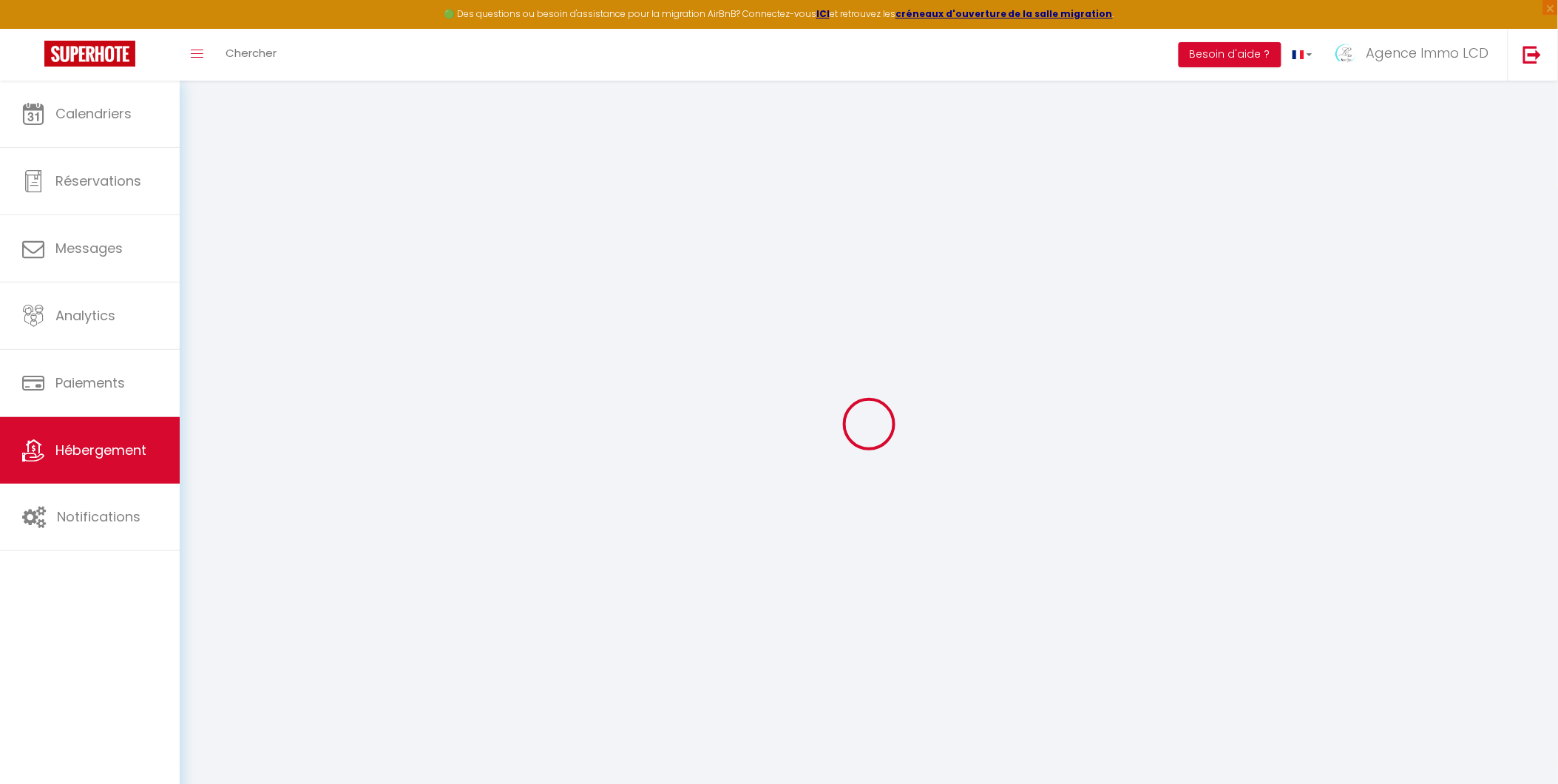
select select
checkbox input "false"
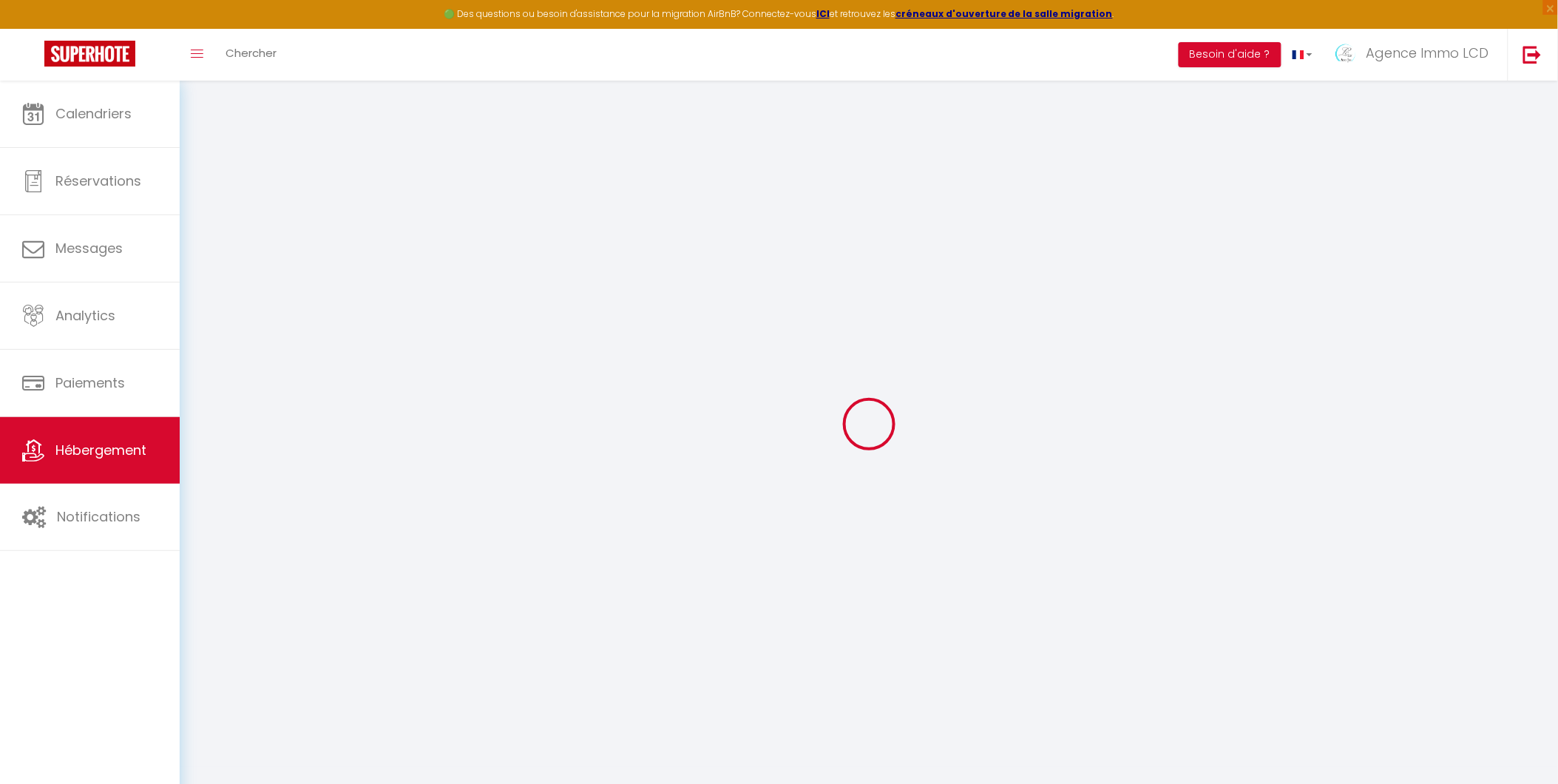
select select
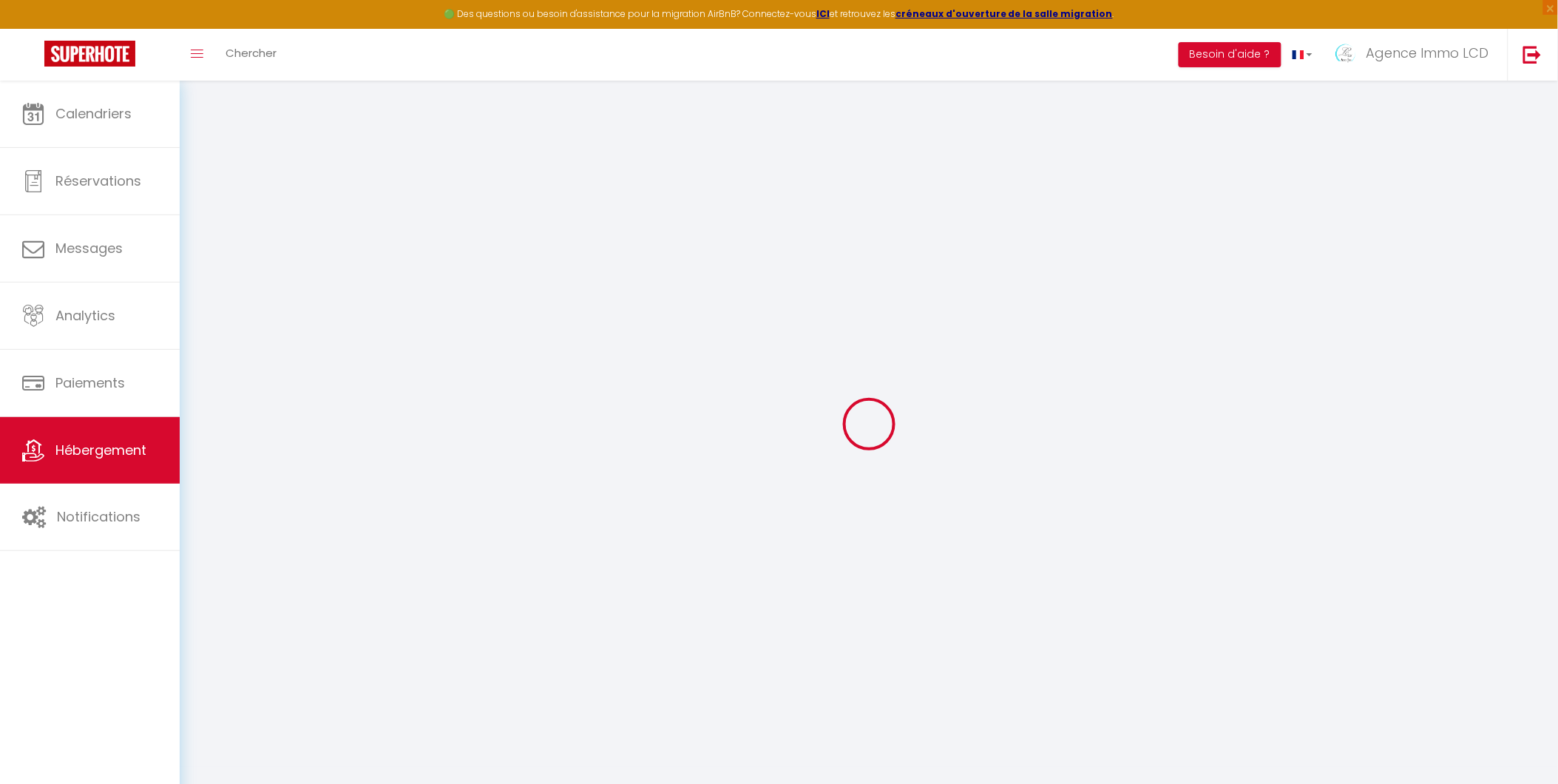
select select
checkbox input "false"
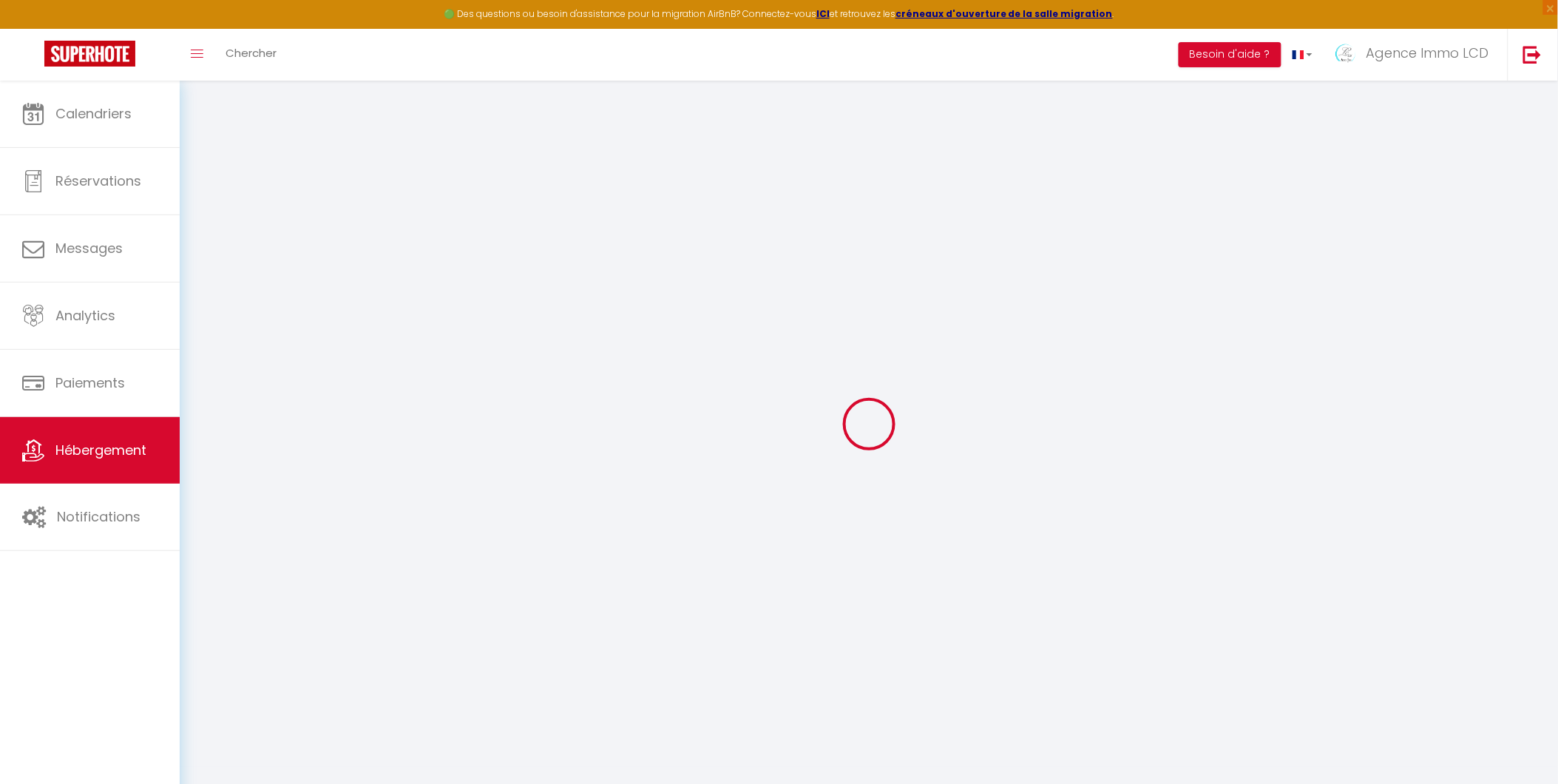
select select
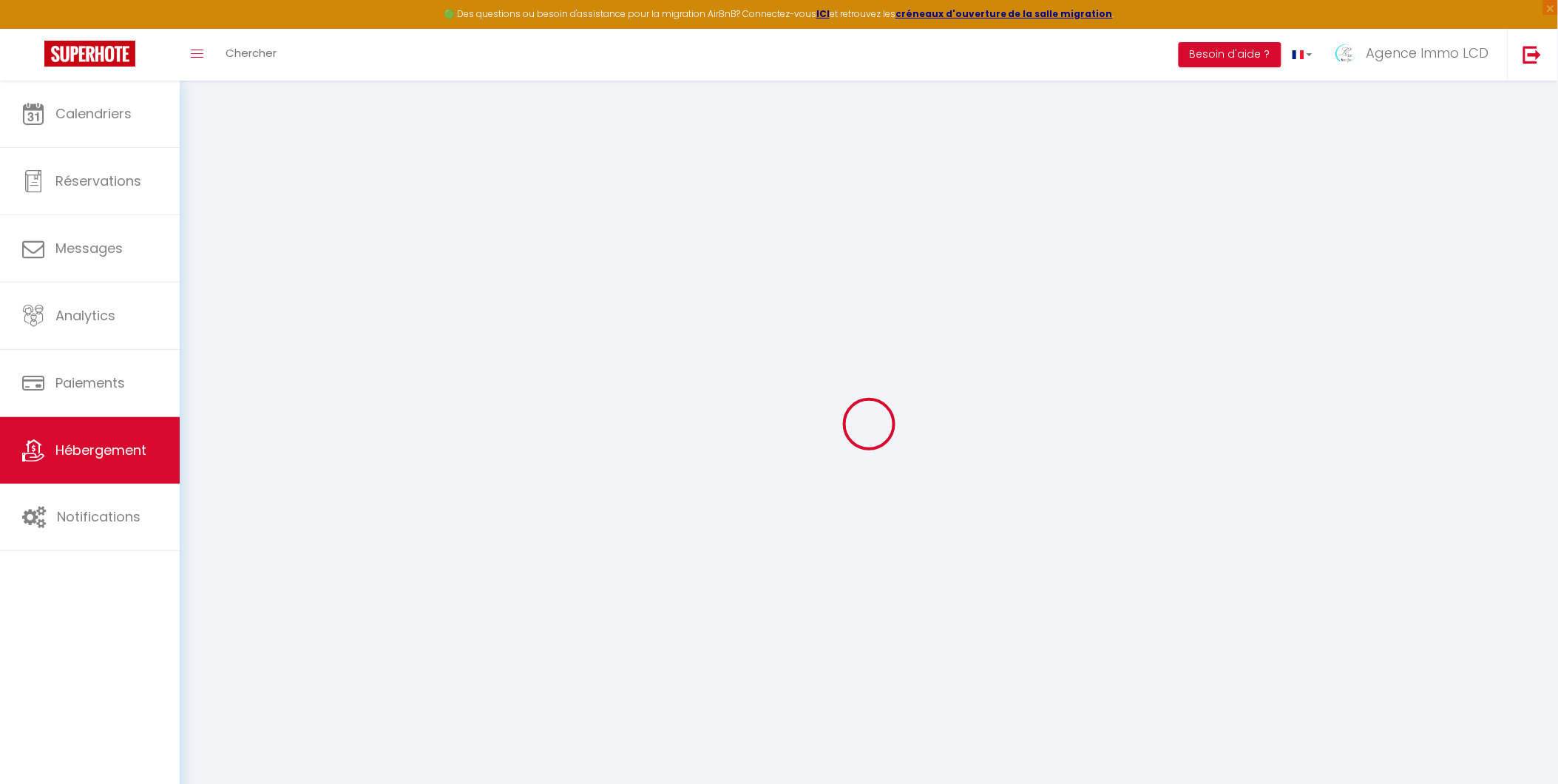
select select
checkbox input "false"
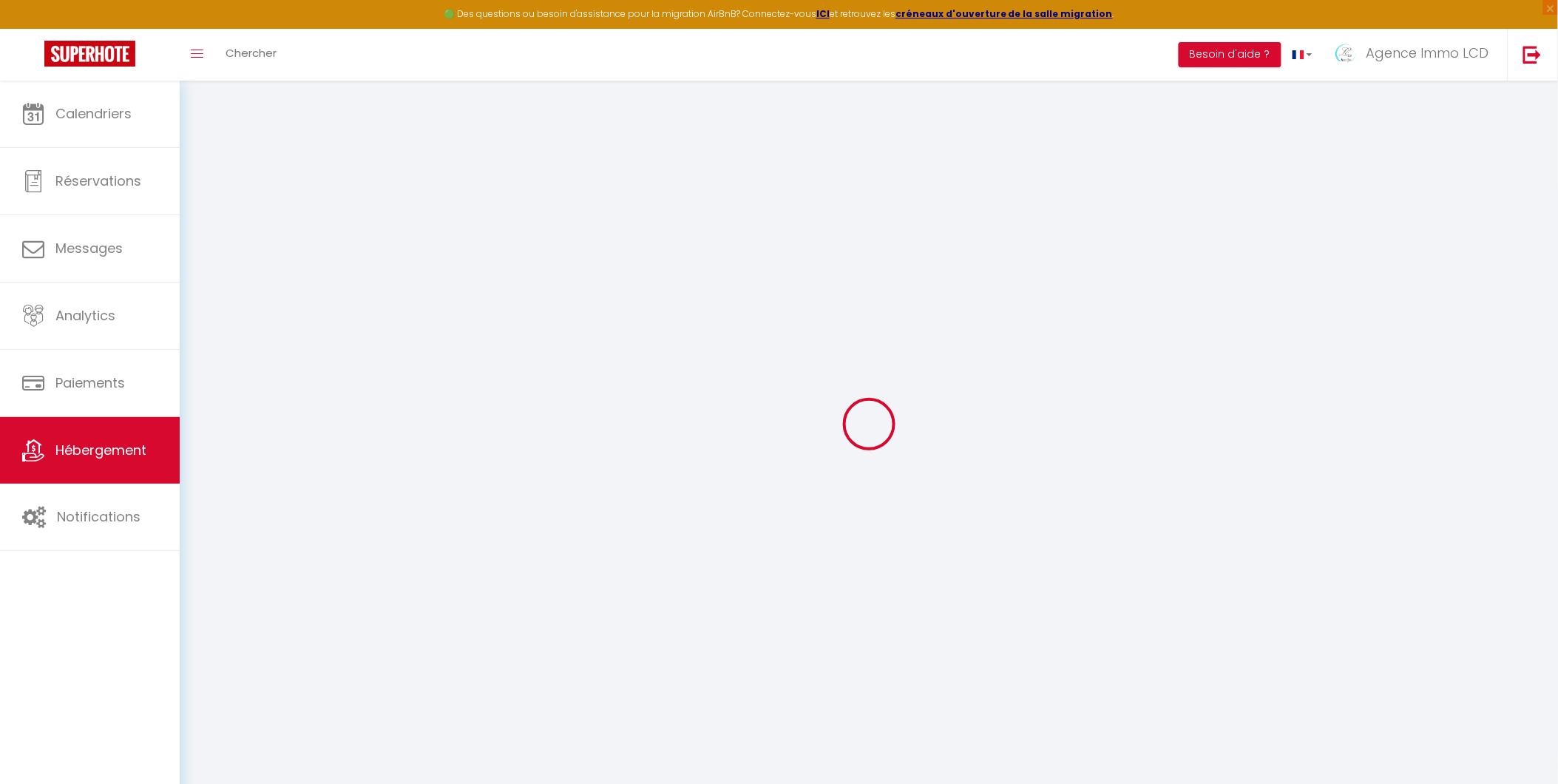
checkbox input "false"
select select "15:00"
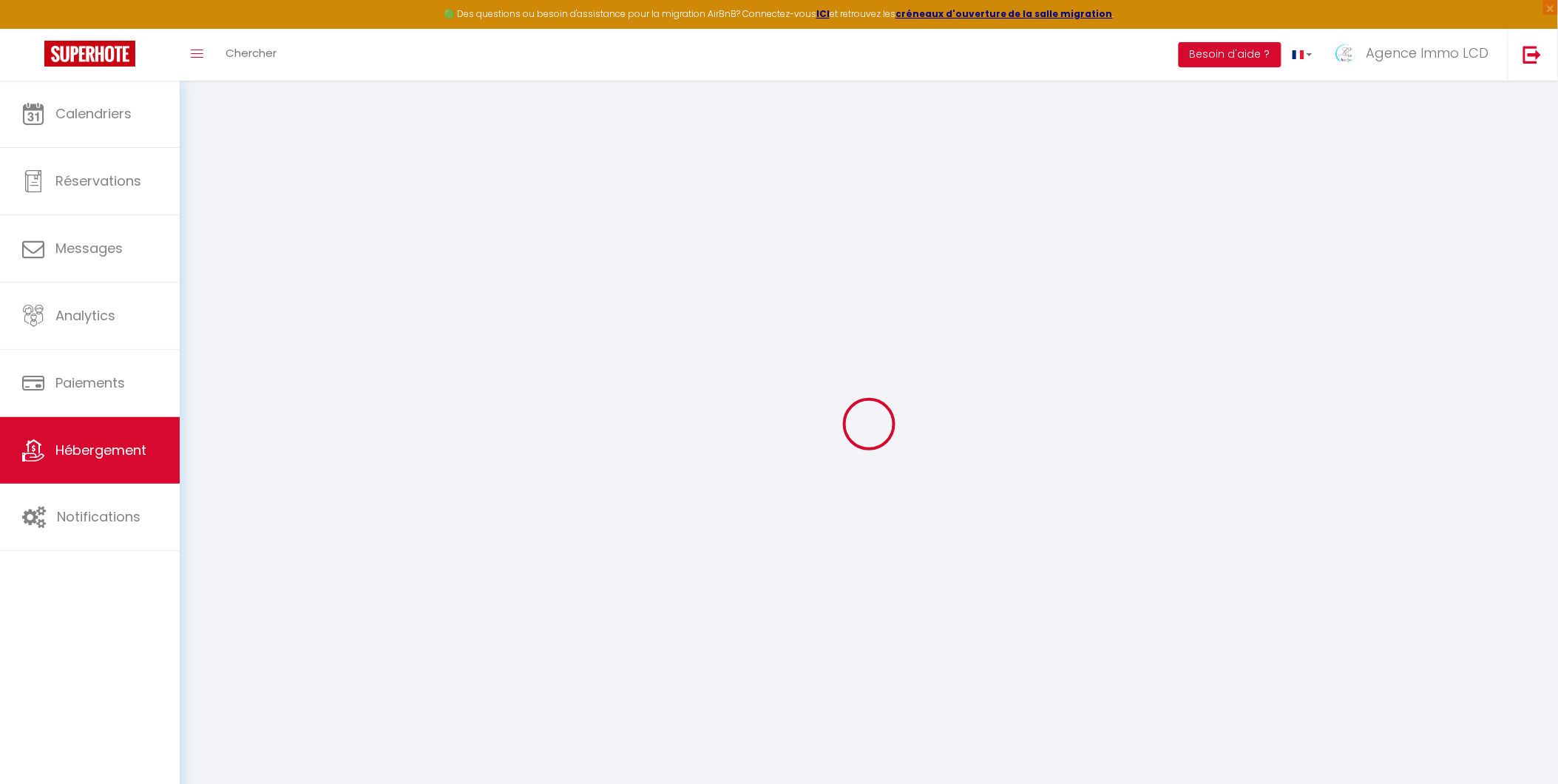
select select "20:00"
select select "10:00"
select select "30"
select select "120"
select select "08:00"
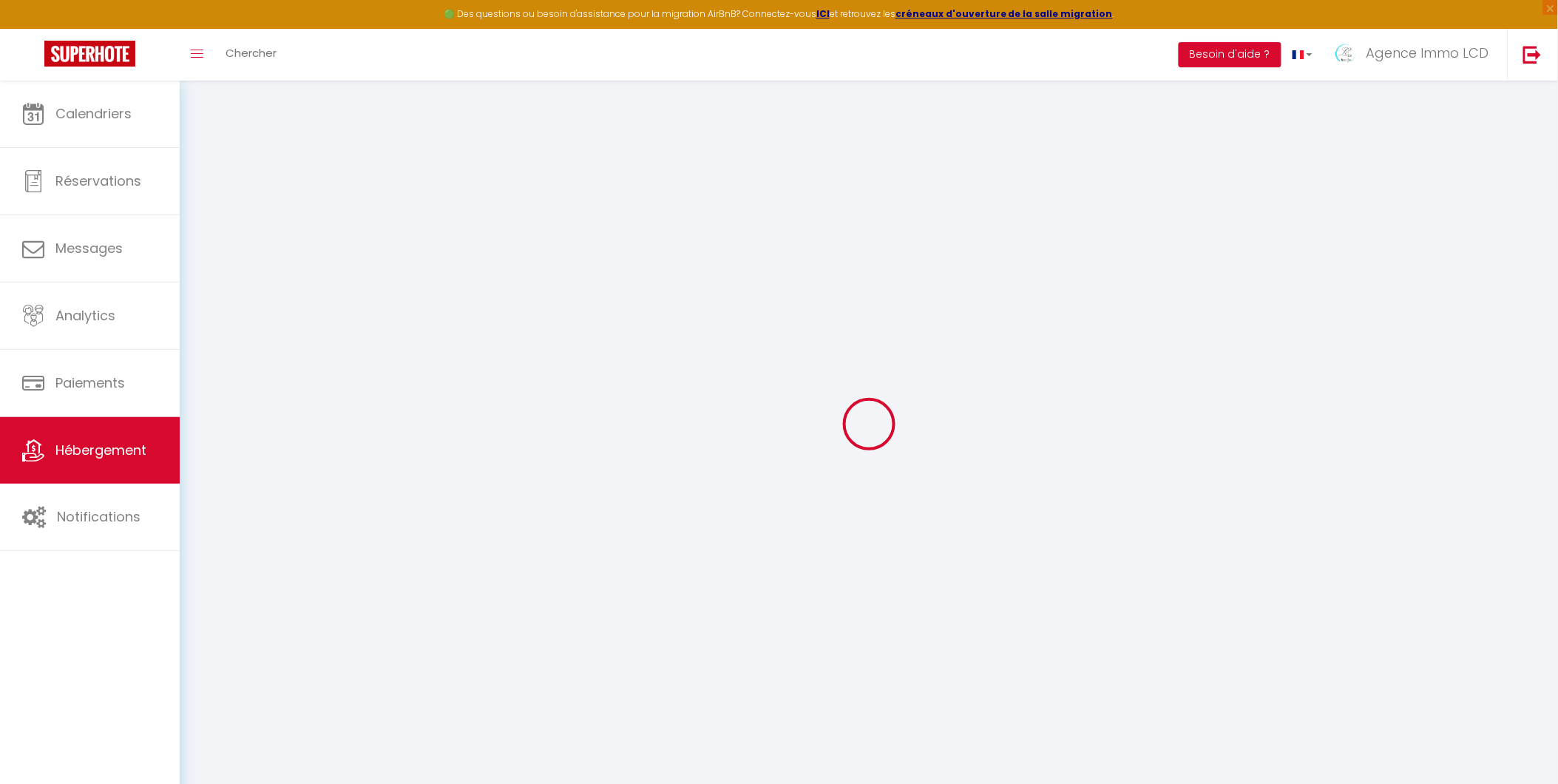
checkbox input "false"
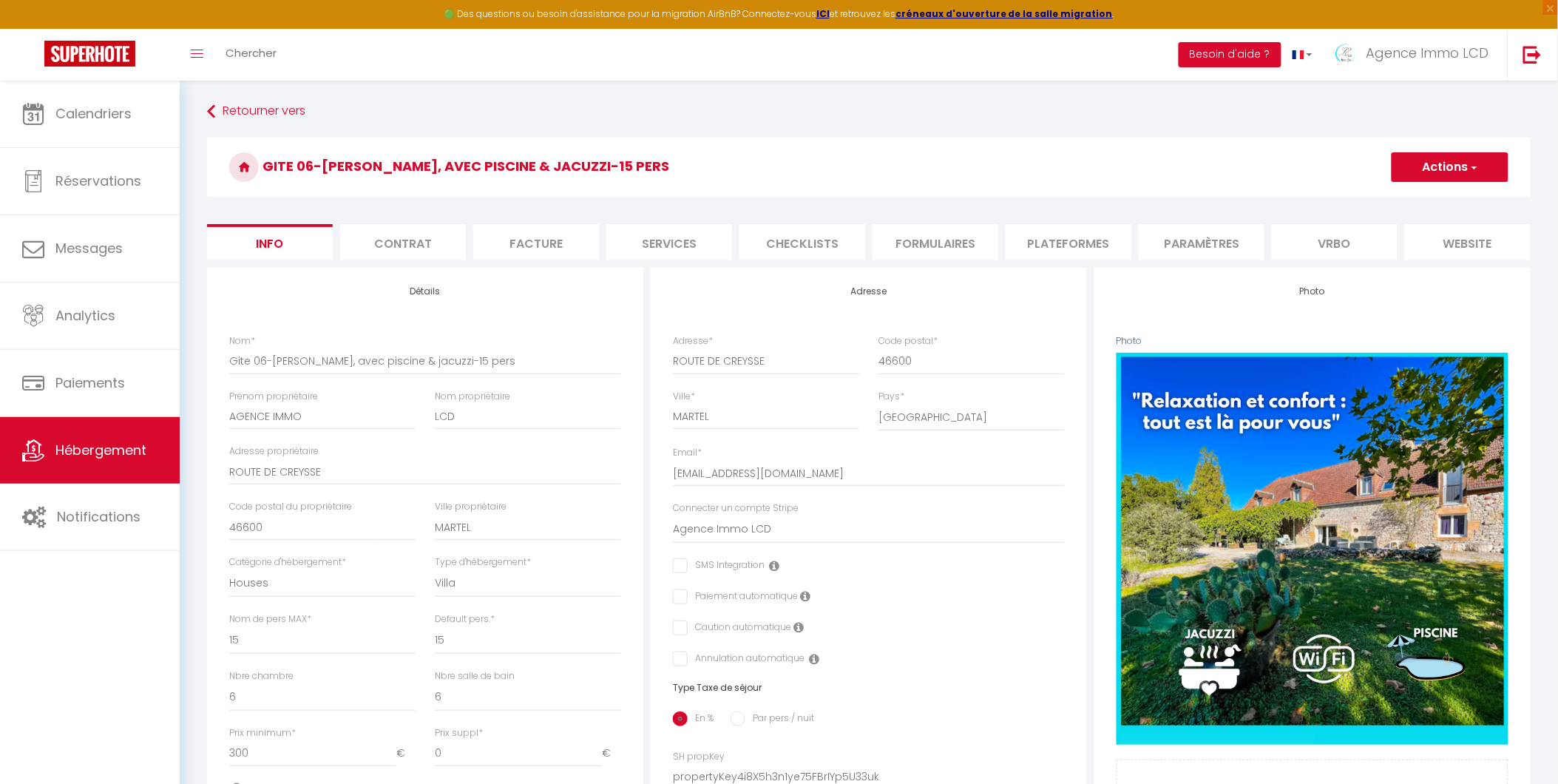
checkbox input "false"
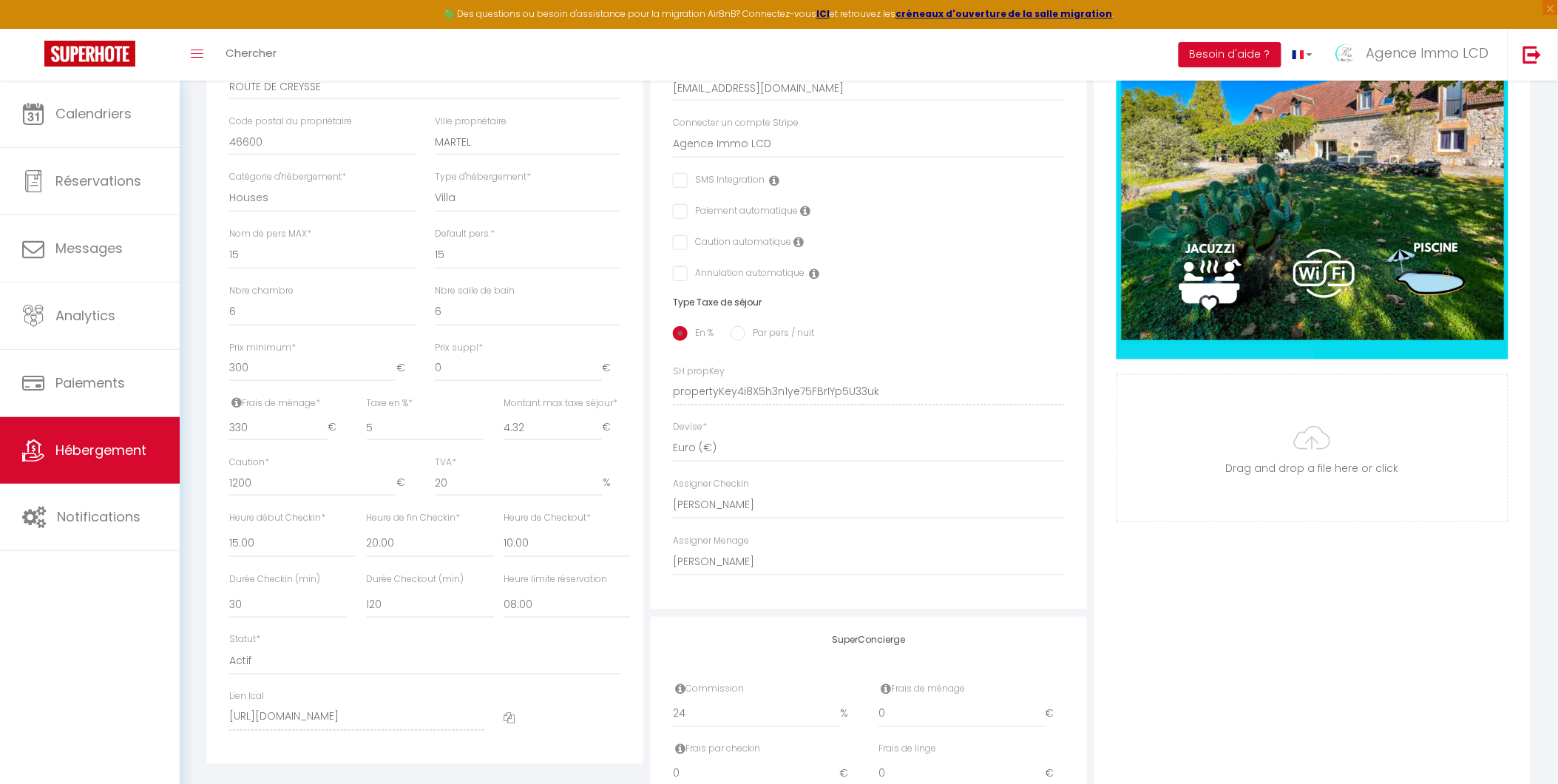
scroll to position [410, 0]
